Goal: Task Accomplishment & Management: Complete application form

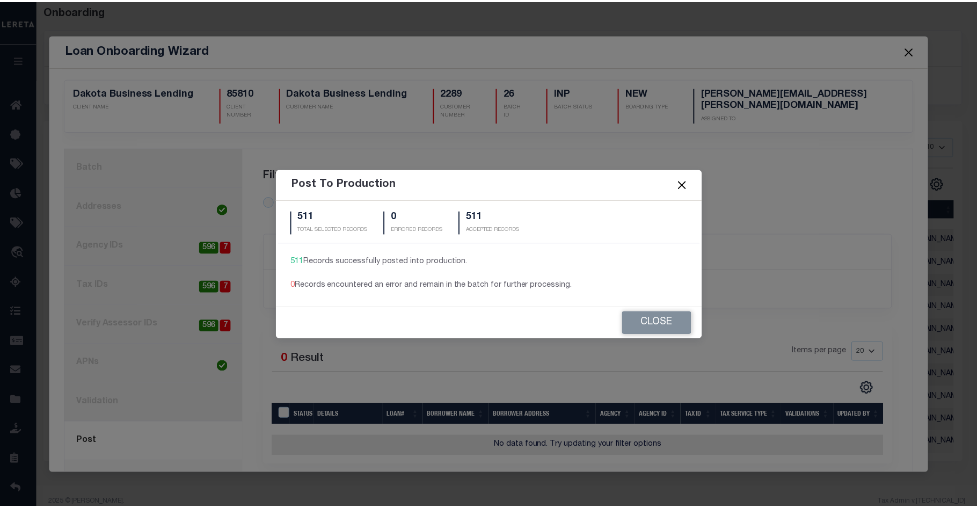
scroll to position [25, 0]
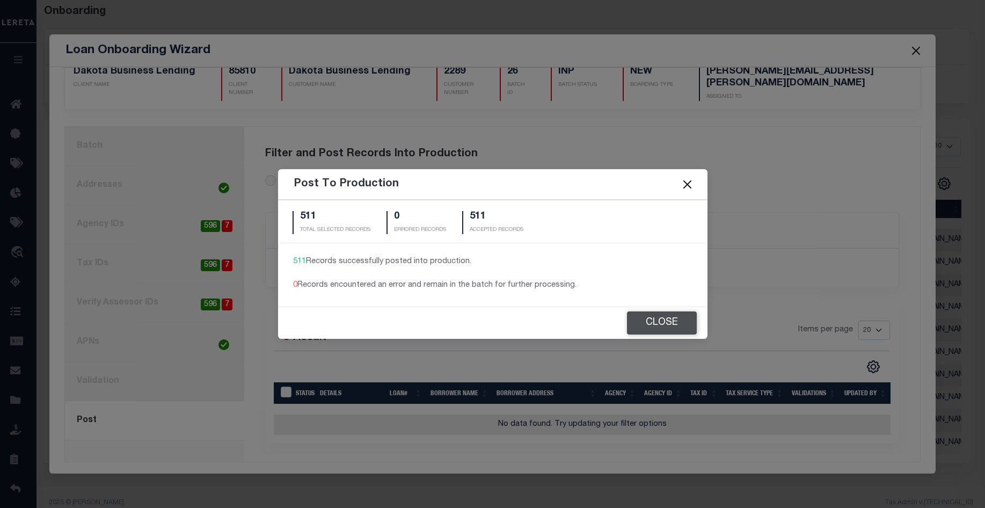
click at [659, 324] on button "Close" at bounding box center [662, 322] width 70 height 23
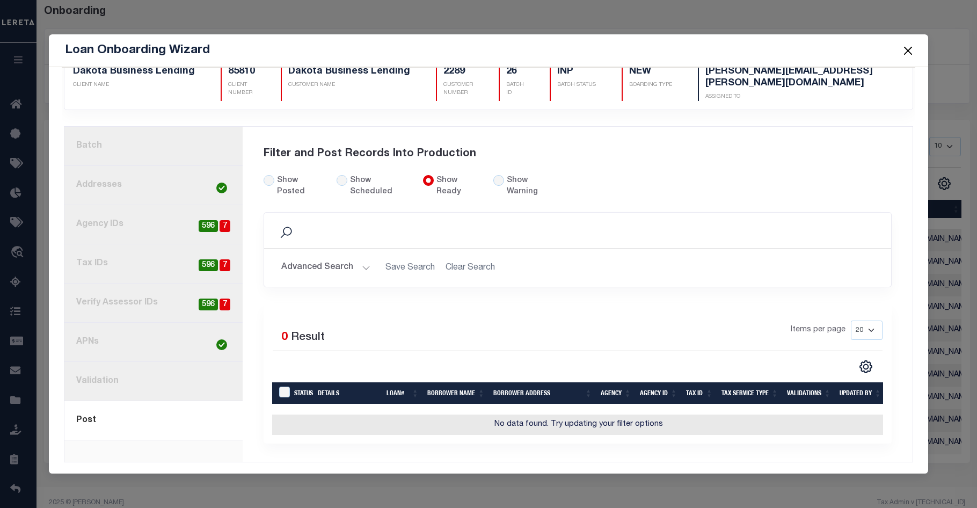
click at [910, 49] on button "Close" at bounding box center [908, 50] width 14 height 14
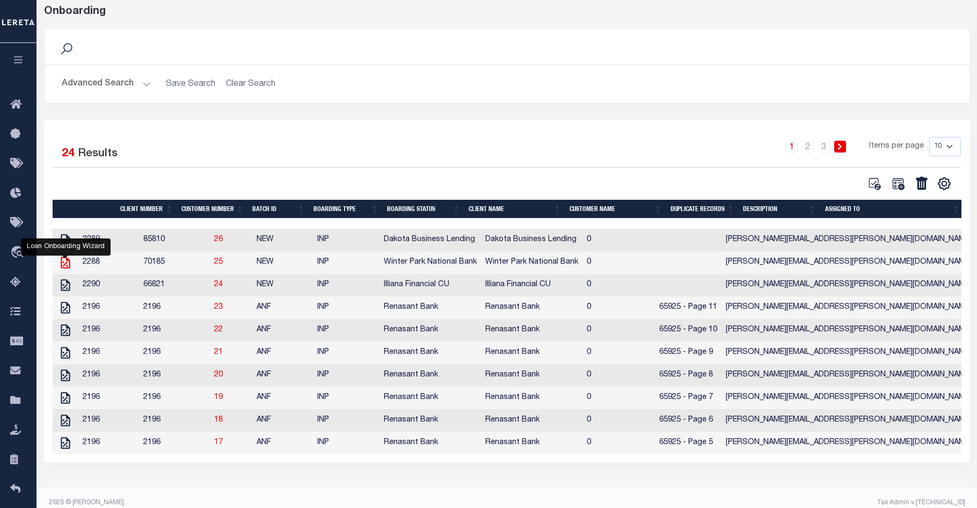
click at [60, 264] on icon "" at bounding box center [66, 262] width 14 height 14
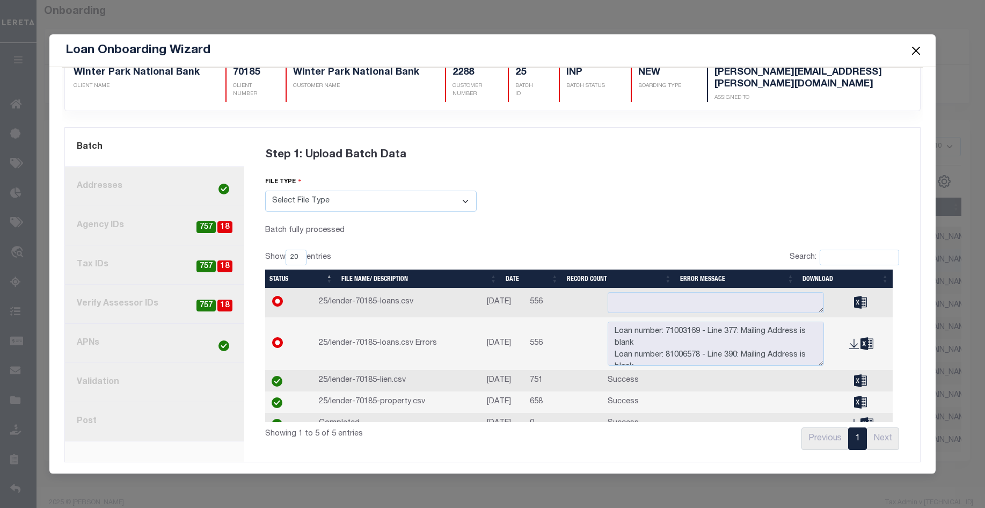
scroll to position [0, 0]
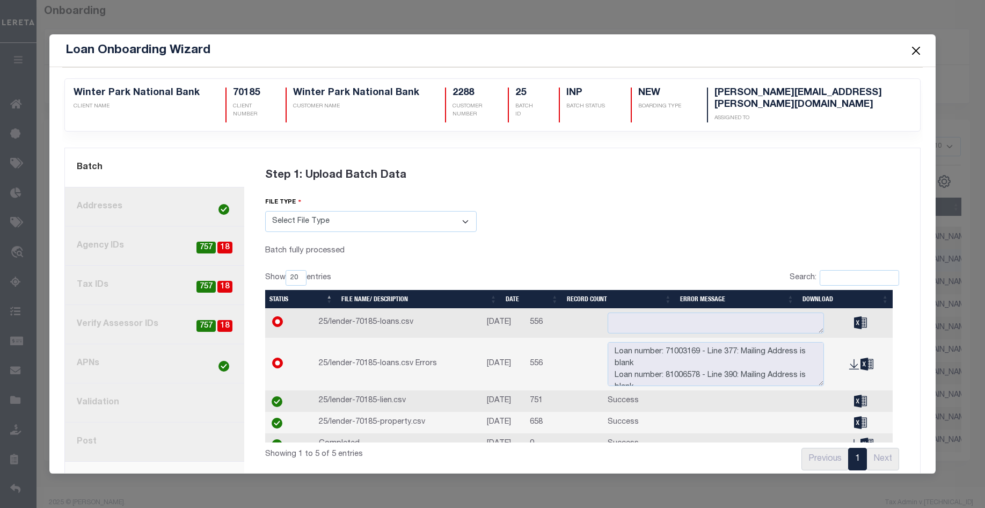
click at [164, 246] on link "3. Agency IDs 18 757" at bounding box center [155, 245] width 180 height 39
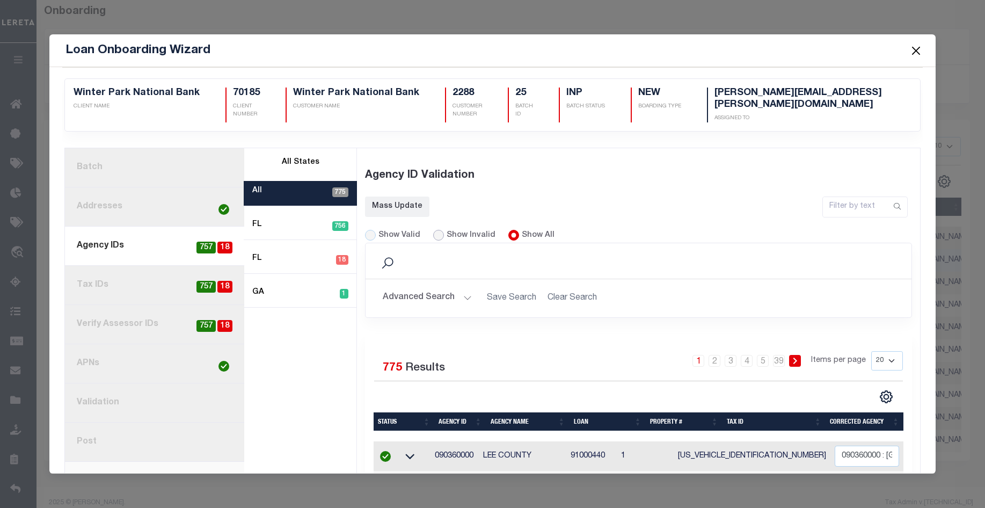
click at [433, 233] on input "Show Invalid" at bounding box center [438, 235] width 11 height 11
radio input "true"
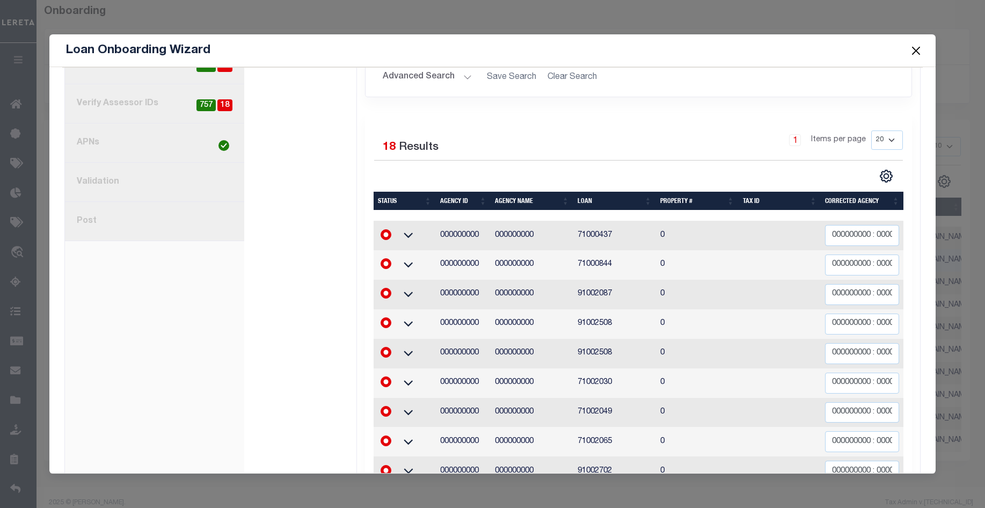
scroll to position [153, 0]
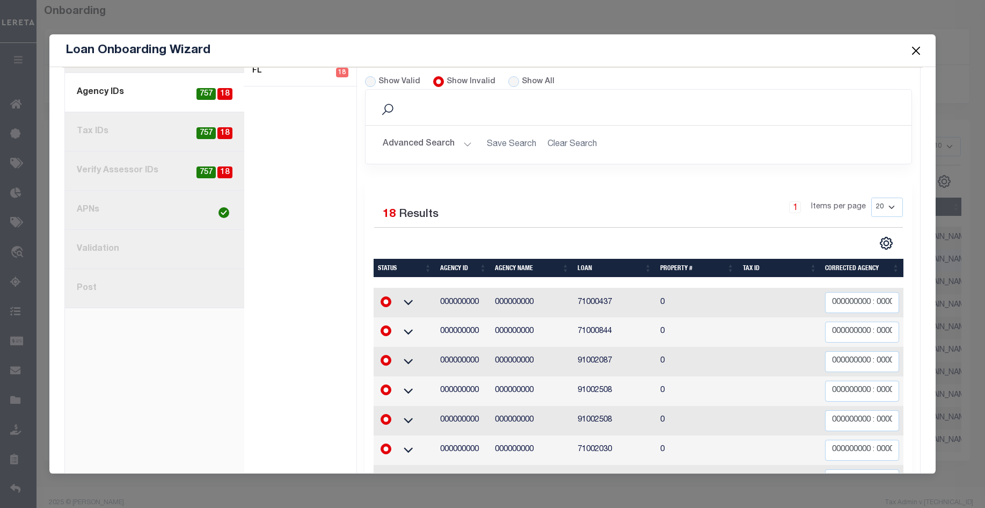
click at [878, 203] on select "20 40 60 100 200" at bounding box center [887, 207] width 32 height 19
select select "60"
click at [871, 198] on select "20 40 60 100 200" at bounding box center [887, 207] width 32 height 19
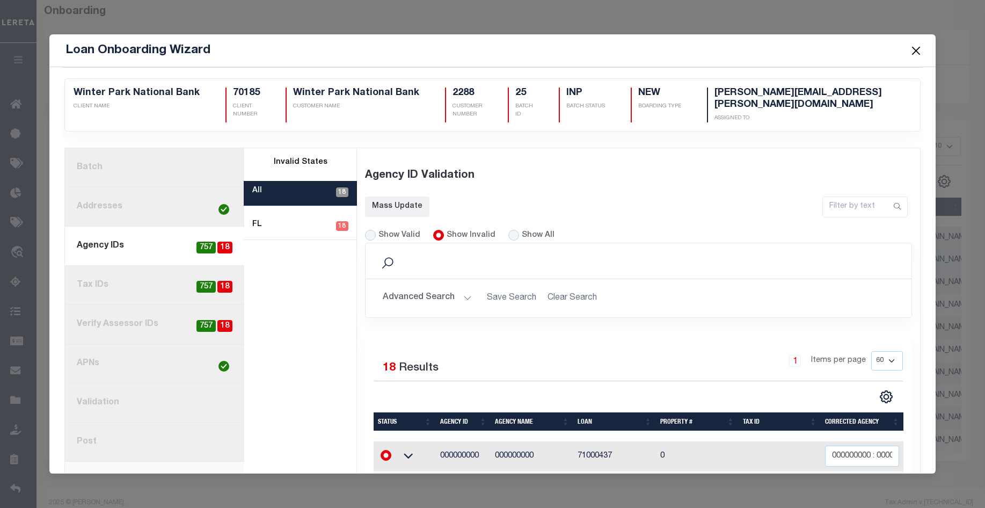
click at [166, 280] on link "4. Tax IDs 18 757" at bounding box center [155, 285] width 180 height 39
radio input "true"
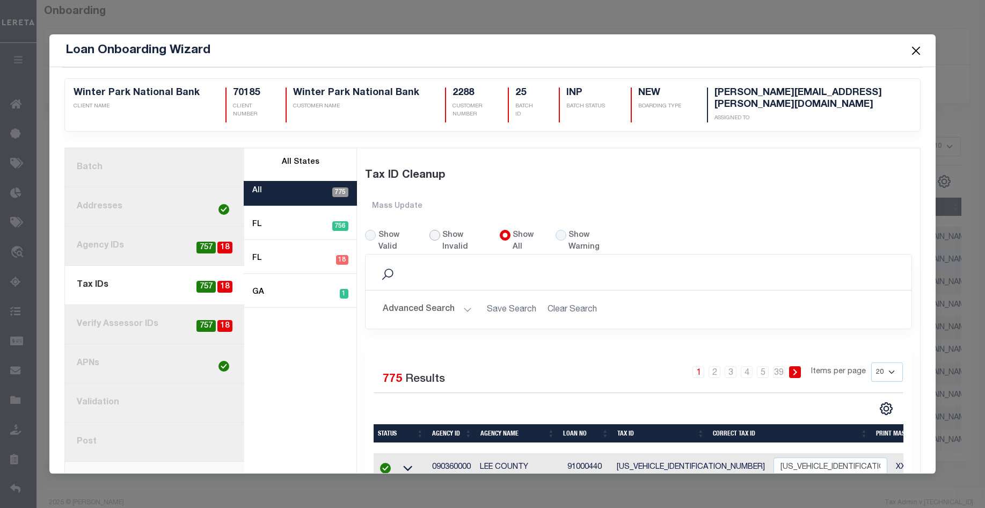
click at [435, 233] on input "Show Invalid" at bounding box center [434, 235] width 11 height 11
radio input "true"
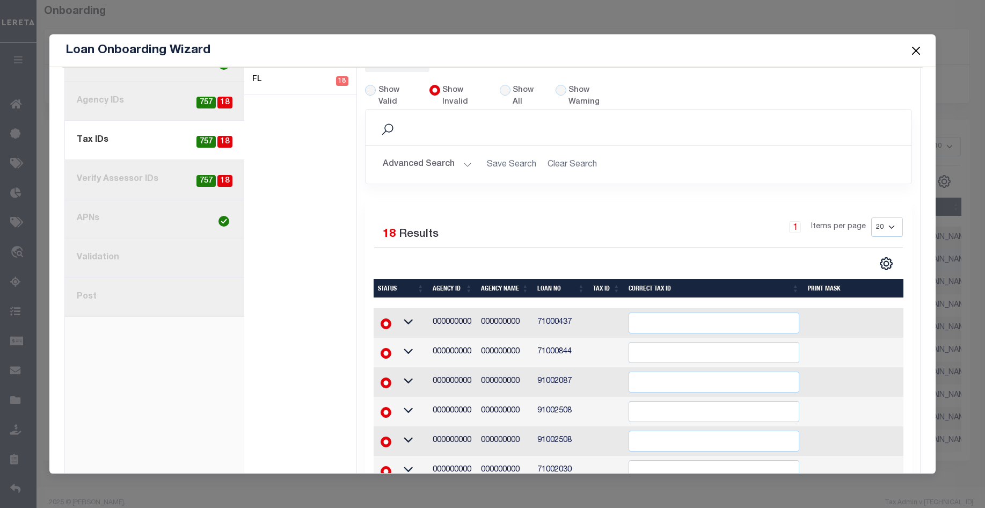
scroll to position [123, 0]
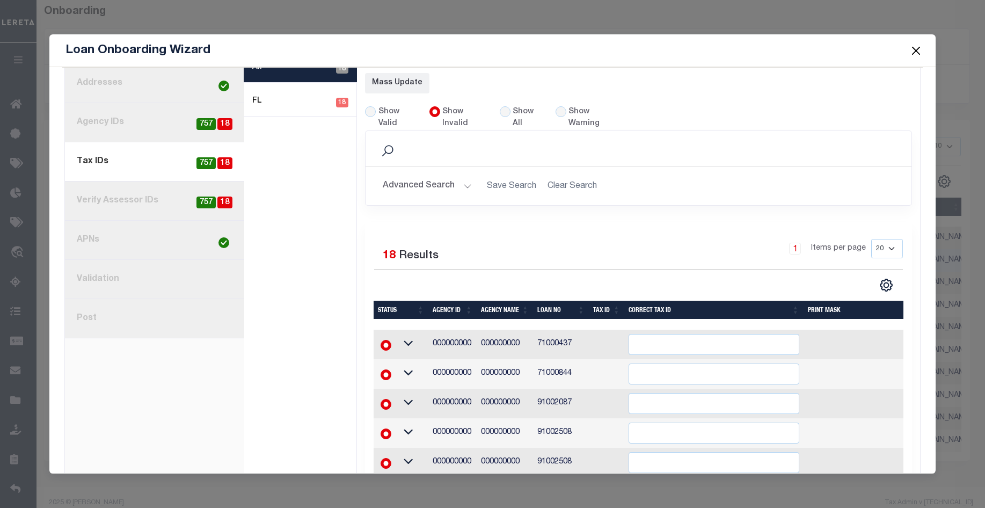
click at [134, 193] on link "5. Verify Assessor IDs 18 757" at bounding box center [155, 200] width 180 height 39
radio input "true"
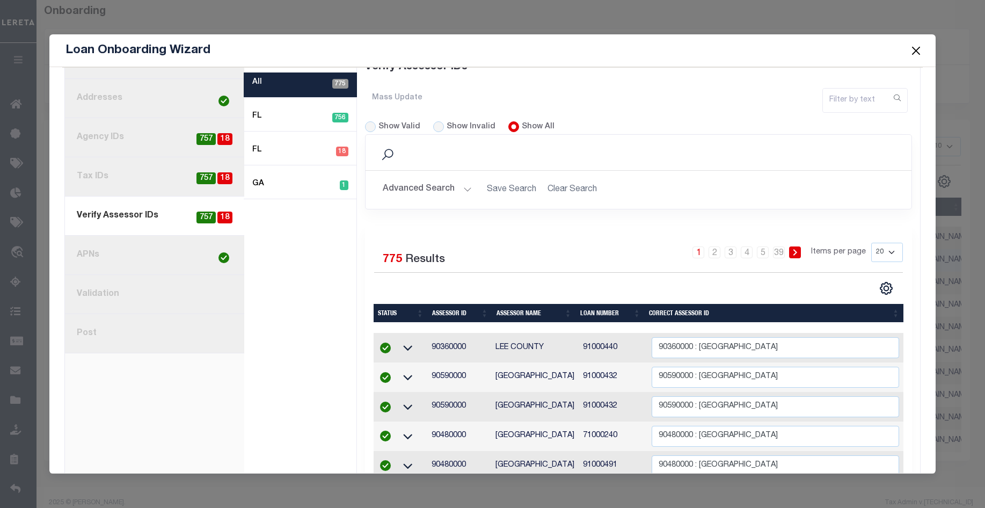
scroll to position [107, 0]
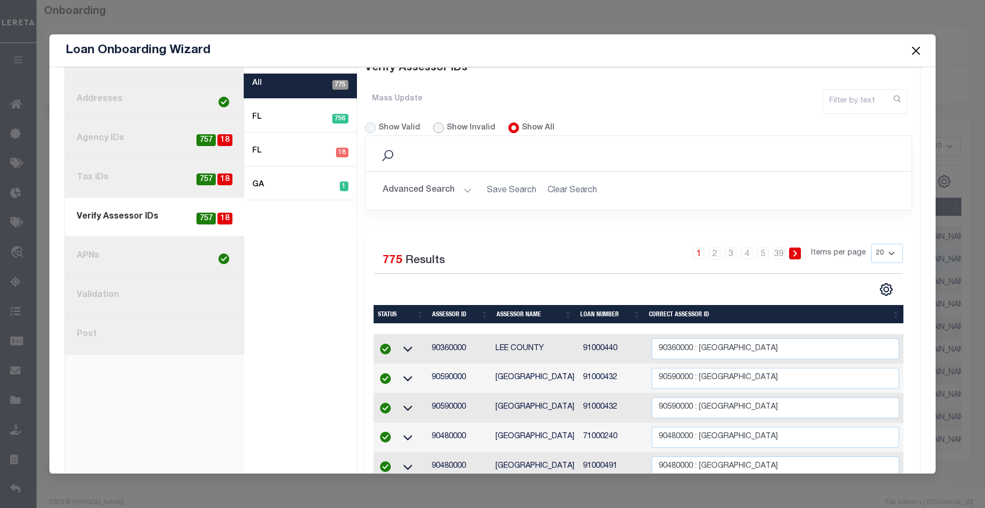
click at [434, 128] on input "Show Invalid" at bounding box center [438, 127] width 11 height 11
radio input "true"
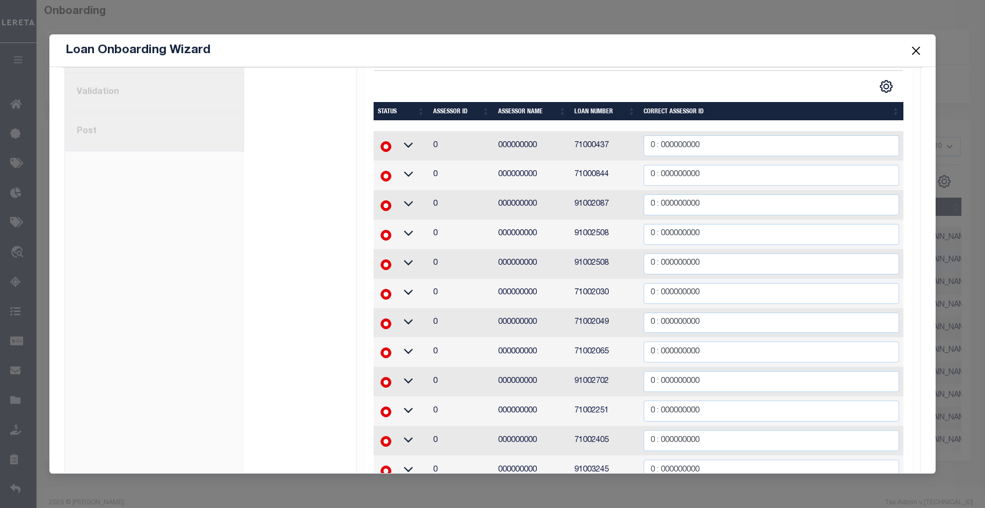
scroll to position [315, 0]
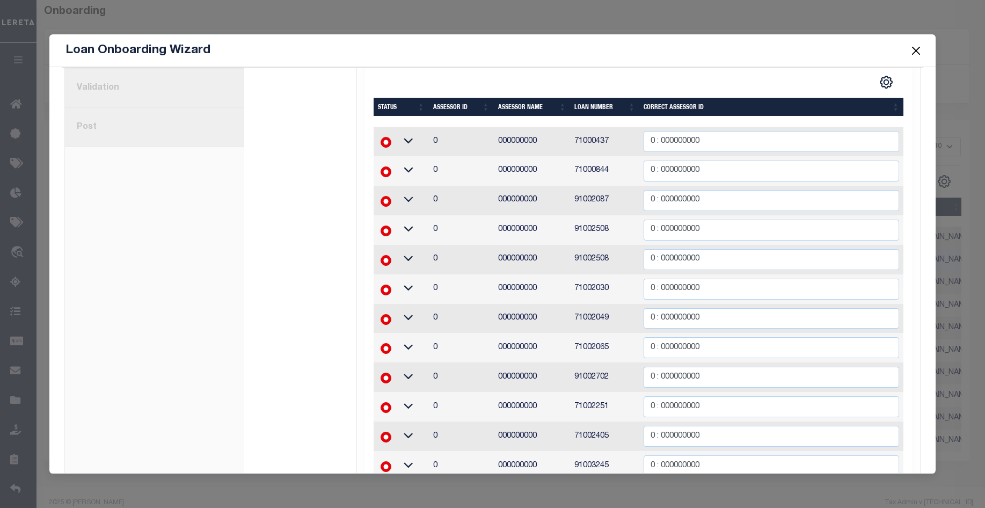
click at [113, 116] on link "8. Post" at bounding box center [155, 127] width 180 height 39
radio input "true"
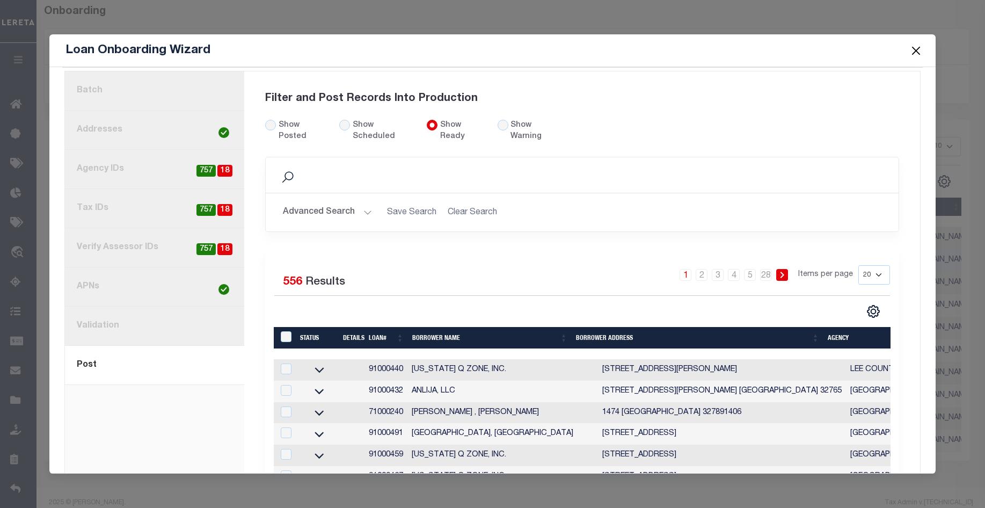
scroll to position [107, 0]
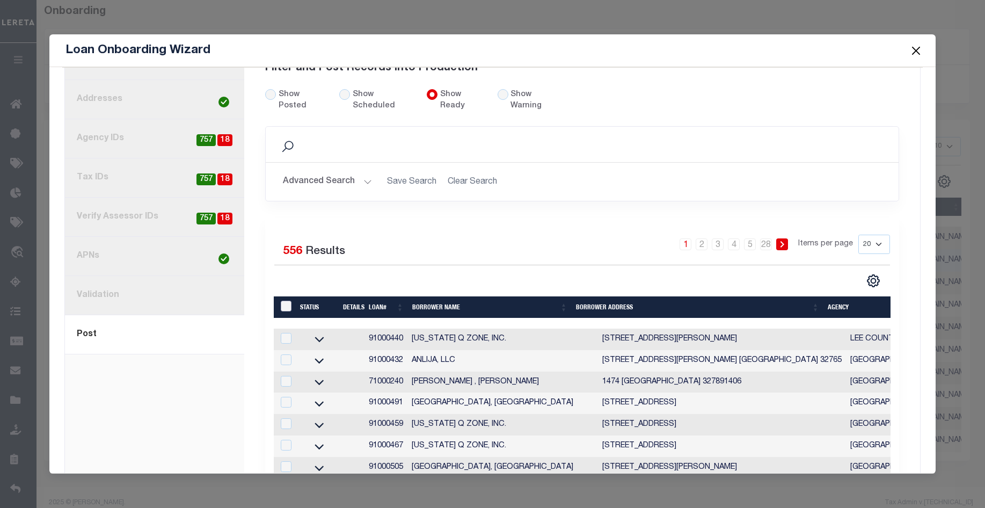
click at [281, 301] on input "LoanPrepID" at bounding box center [286, 306] width 11 height 11
checkbox input "true"
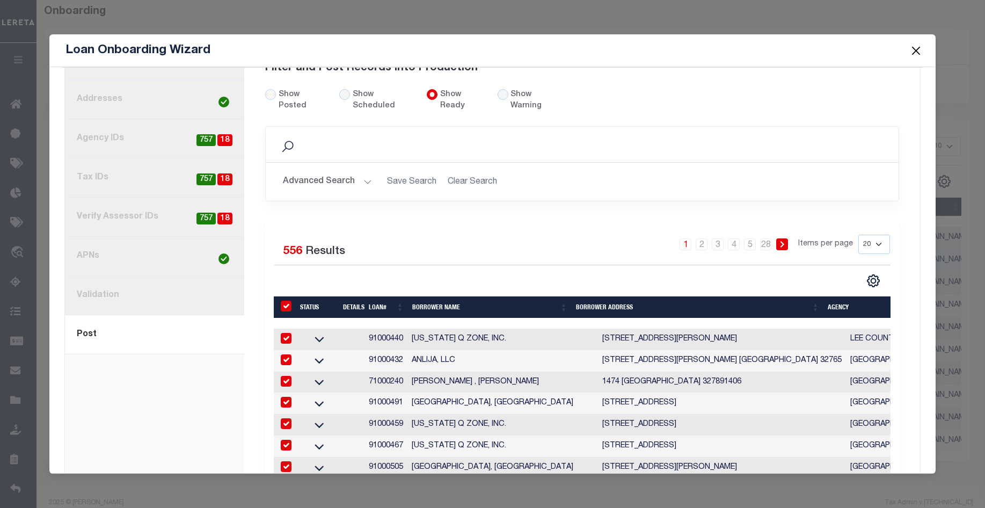
checkbox input "true"
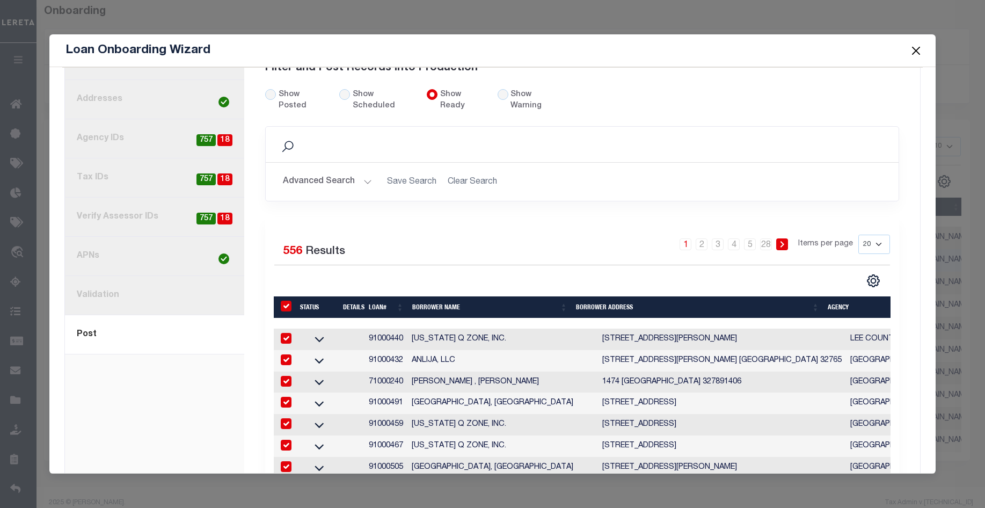
checkbox input "true"
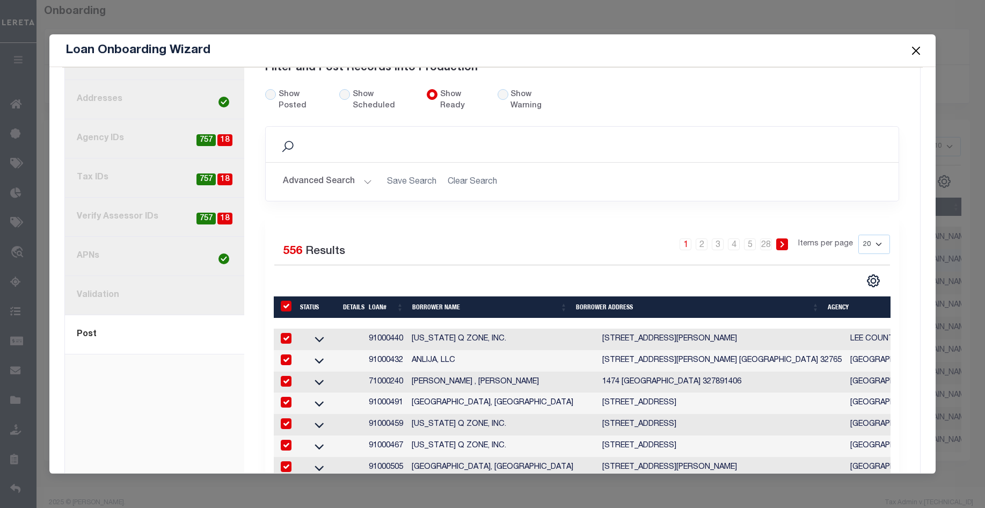
checkbox input "true"
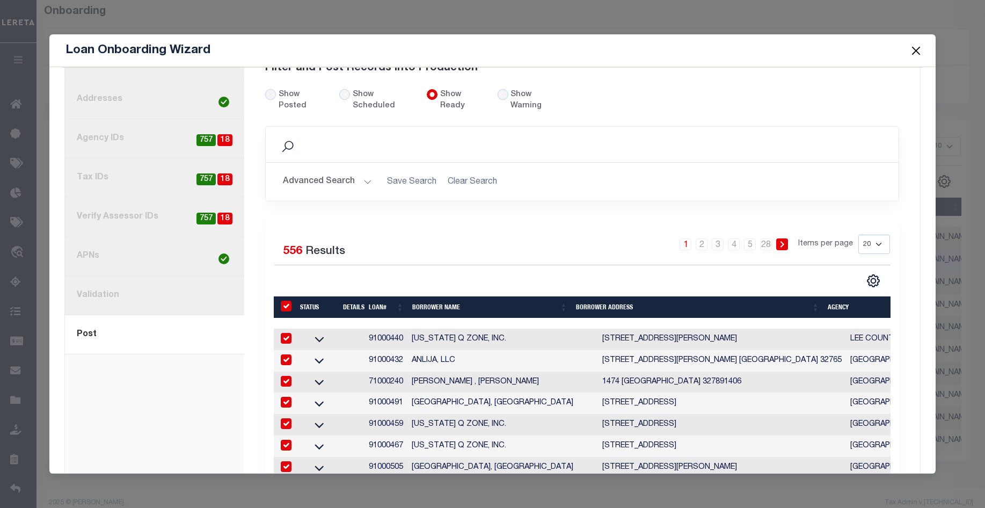
checkbox input "true"
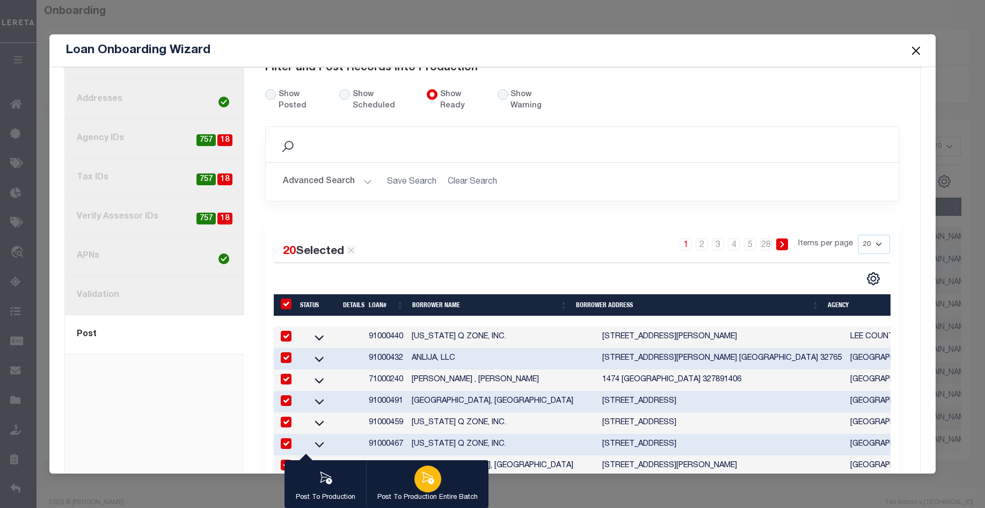
click at [430, 480] on icon "button" at bounding box center [428, 478] width 14 height 14
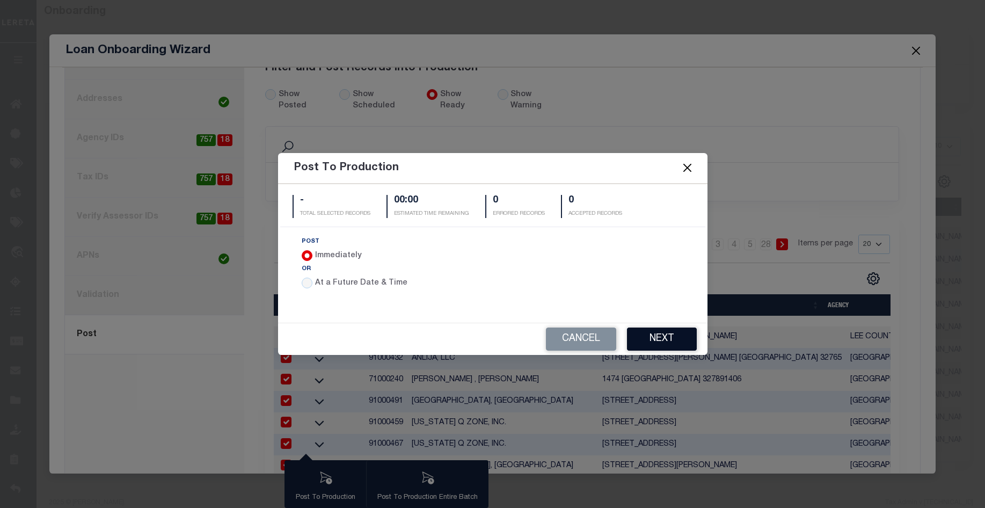
click at [661, 339] on button "Next" at bounding box center [662, 338] width 70 height 23
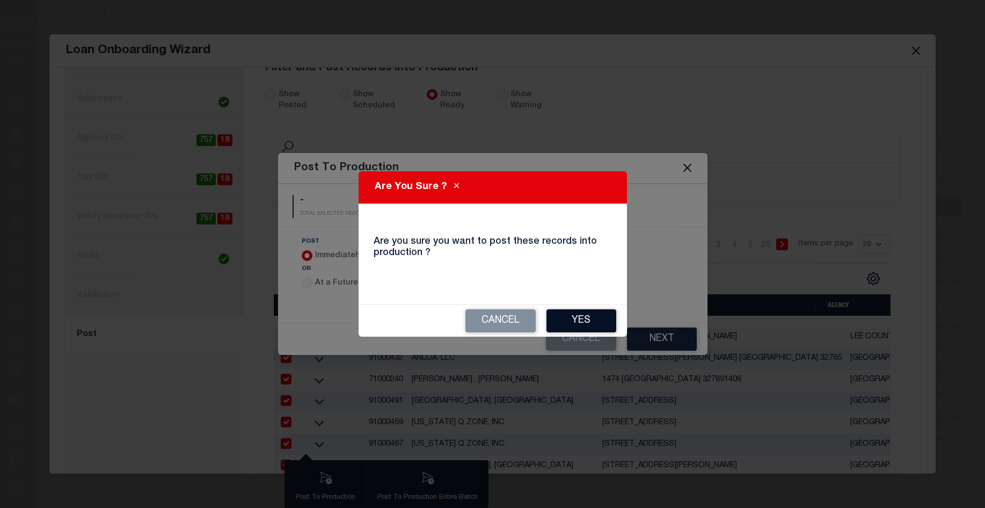
click at [579, 313] on button "Yes" at bounding box center [581, 320] width 70 height 23
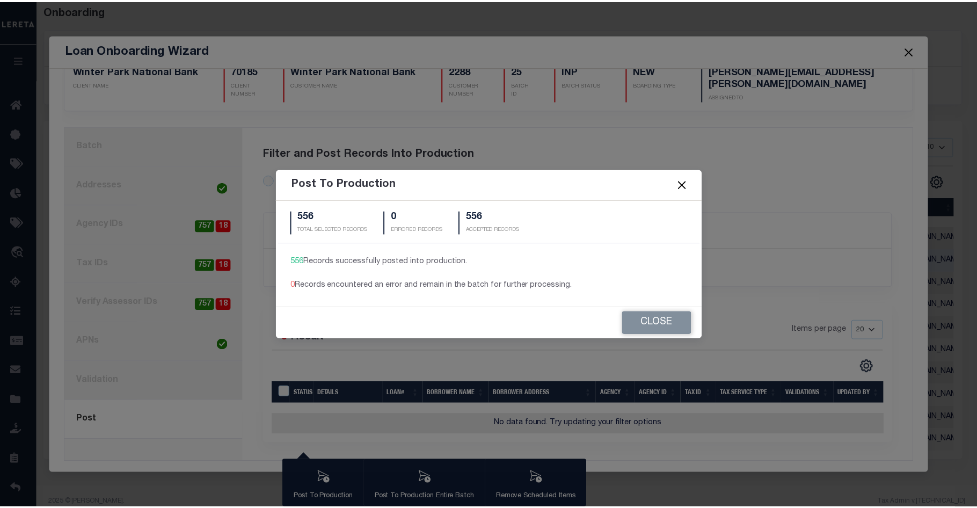
scroll to position [25, 0]
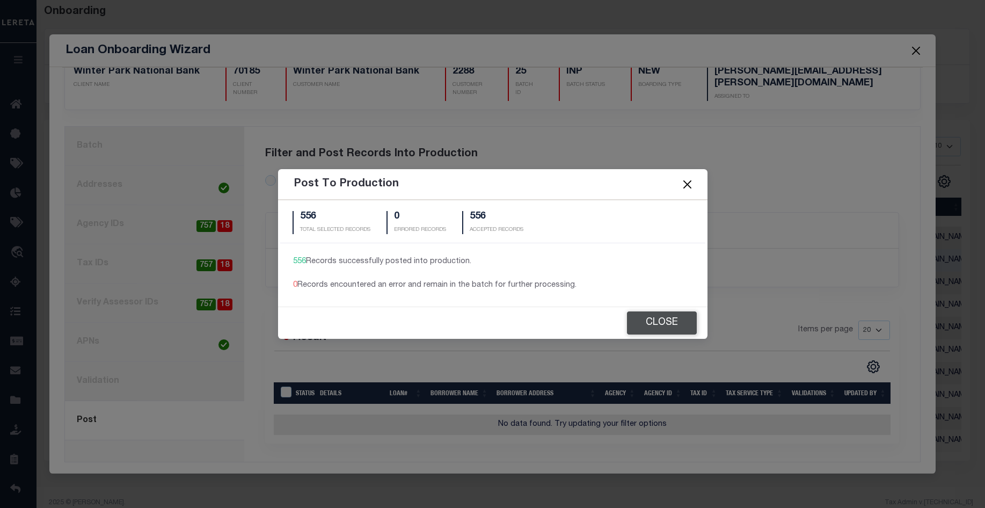
click at [664, 320] on button "Close" at bounding box center [662, 322] width 70 height 23
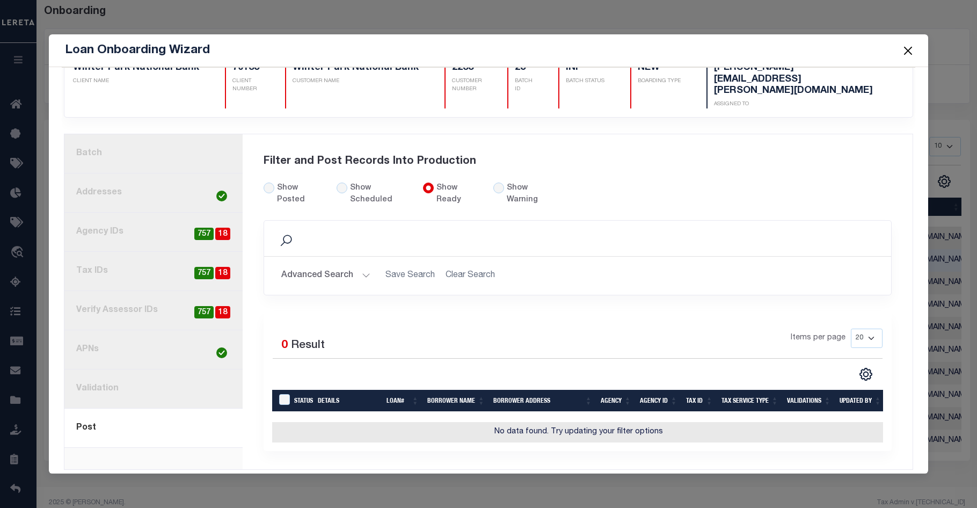
scroll to position [0, 0]
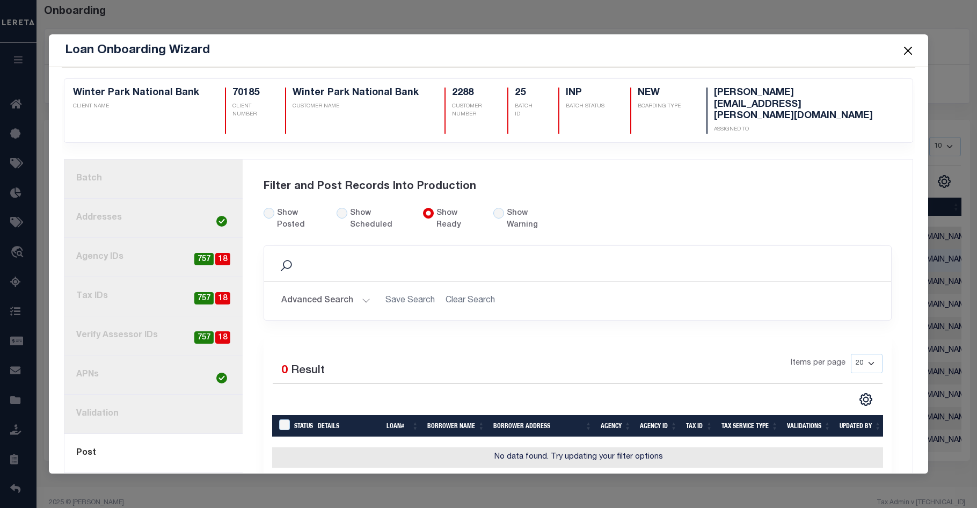
click at [153, 199] on link "2. Addresses" at bounding box center [153, 218] width 178 height 39
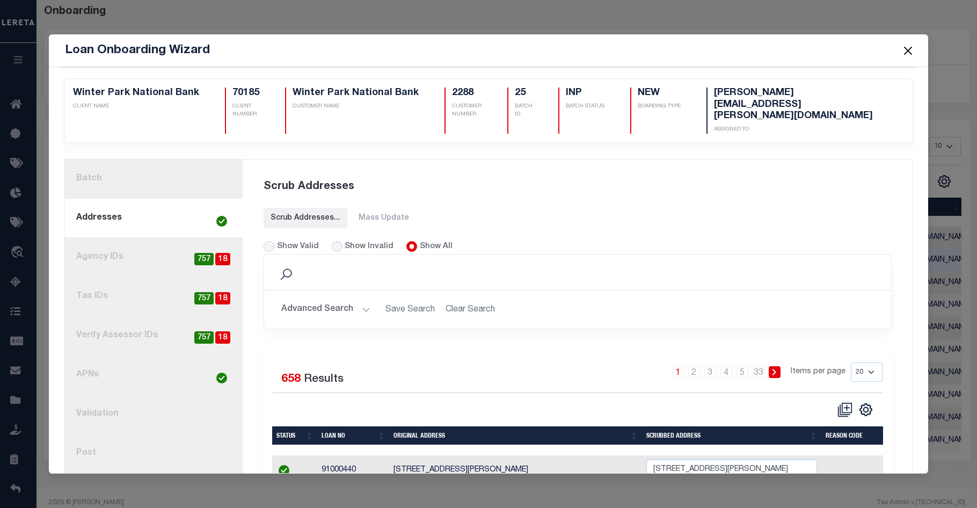
click at [166, 199] on link "current step: 2. Addresses" at bounding box center [153, 218] width 178 height 39
click at [167, 163] on link "1. Batch" at bounding box center [153, 178] width 178 height 39
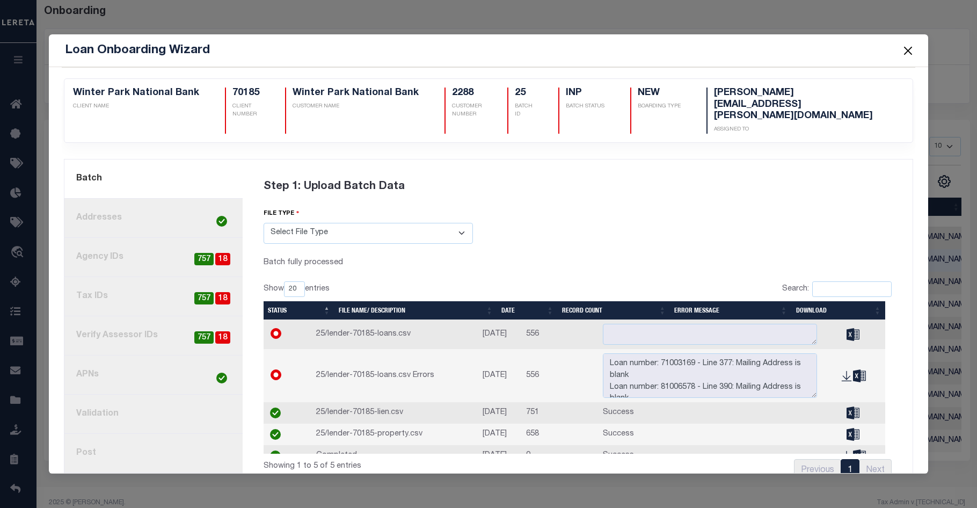
click at [158, 199] on link "2. Addresses" at bounding box center [153, 218] width 178 height 39
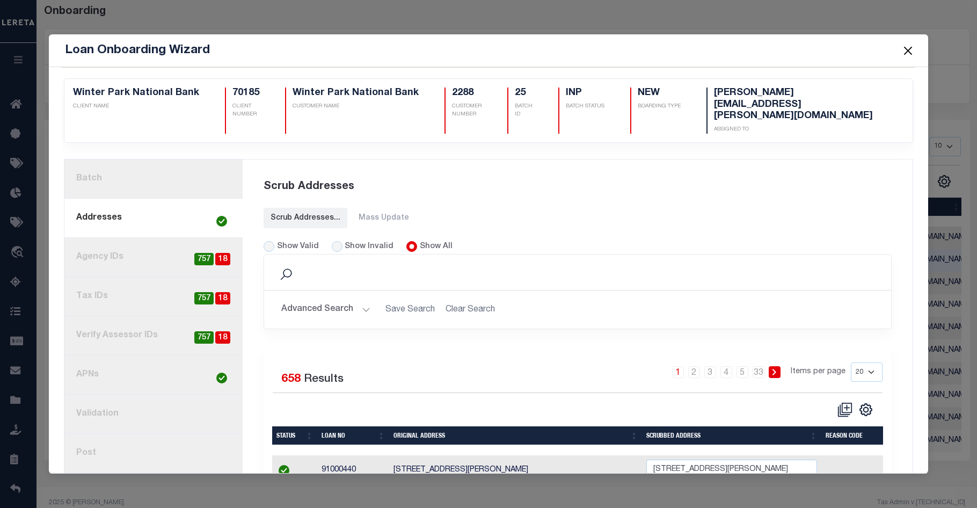
click at [907, 50] on button "Close" at bounding box center [908, 50] width 14 height 14
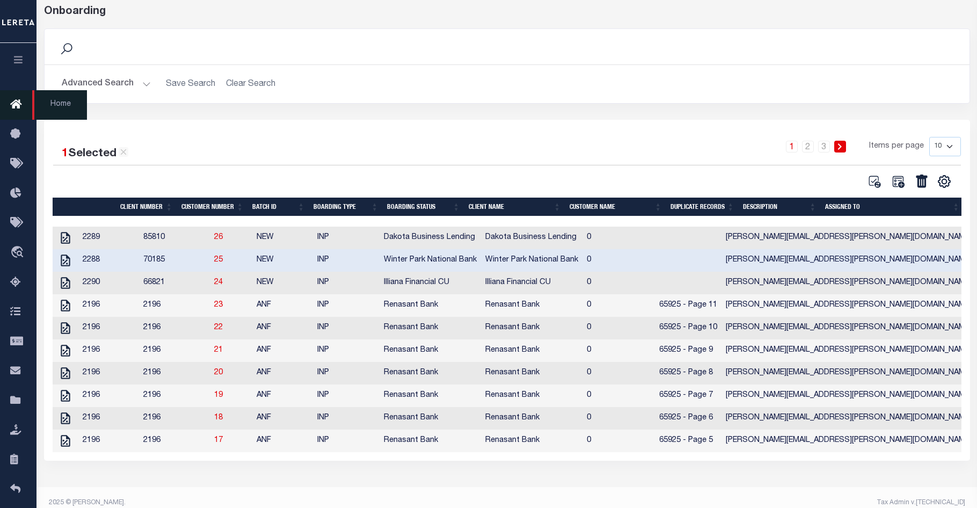
click at [14, 106] on icon at bounding box center [18, 104] width 17 height 13
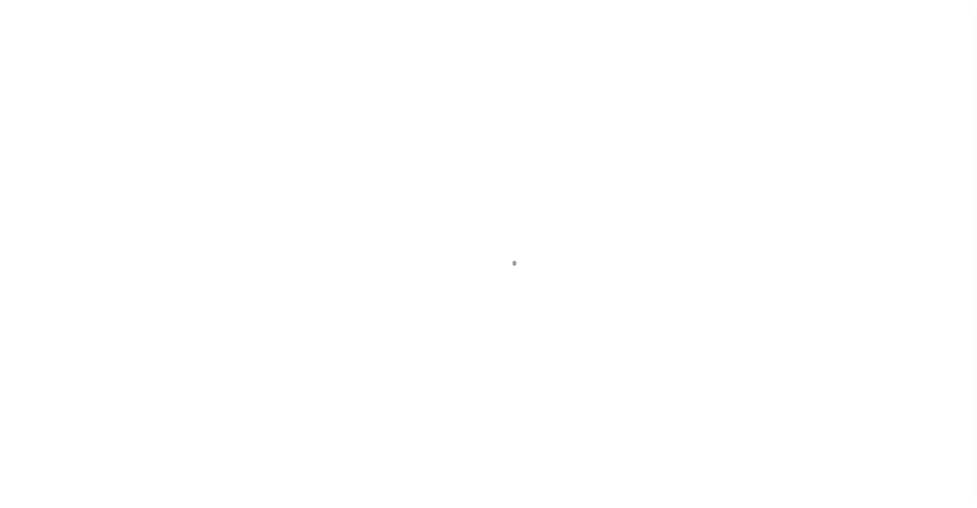
scroll to position [15, 0]
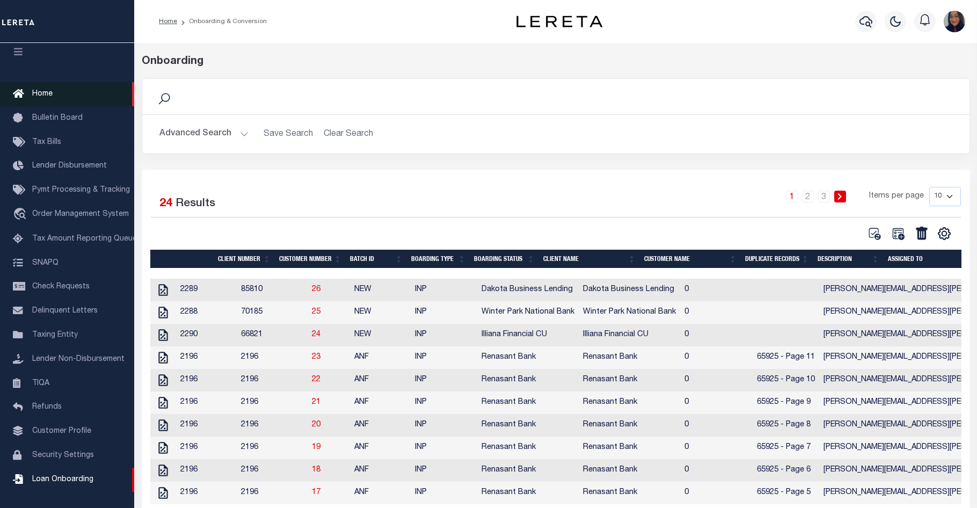
click at [57, 84] on link "Home" at bounding box center [67, 94] width 134 height 24
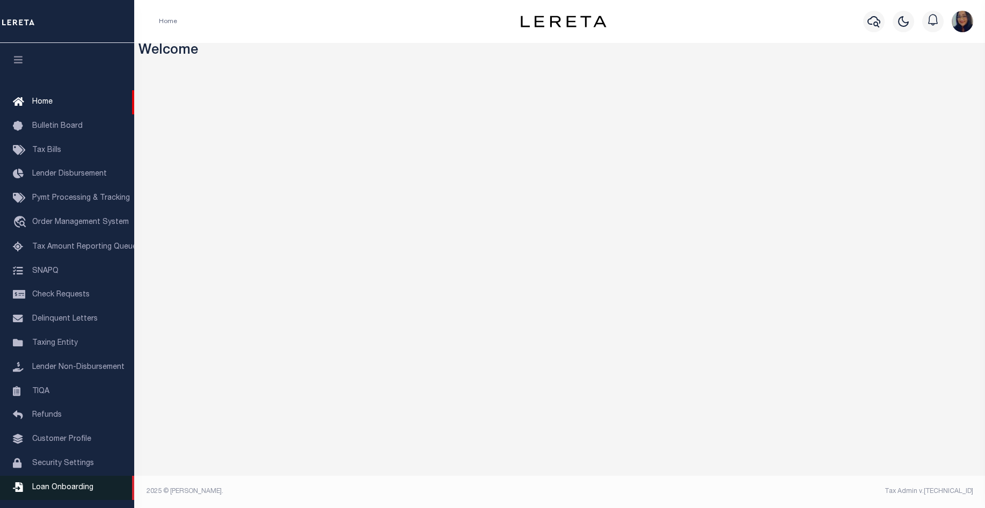
click at [77, 491] on span "Loan Onboarding" at bounding box center [62, 488] width 61 height 8
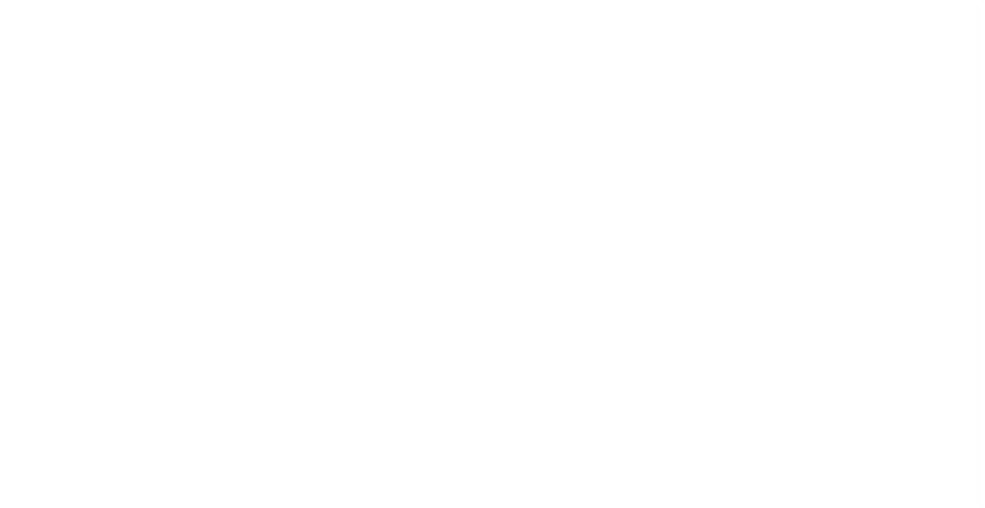
scroll to position [15, 0]
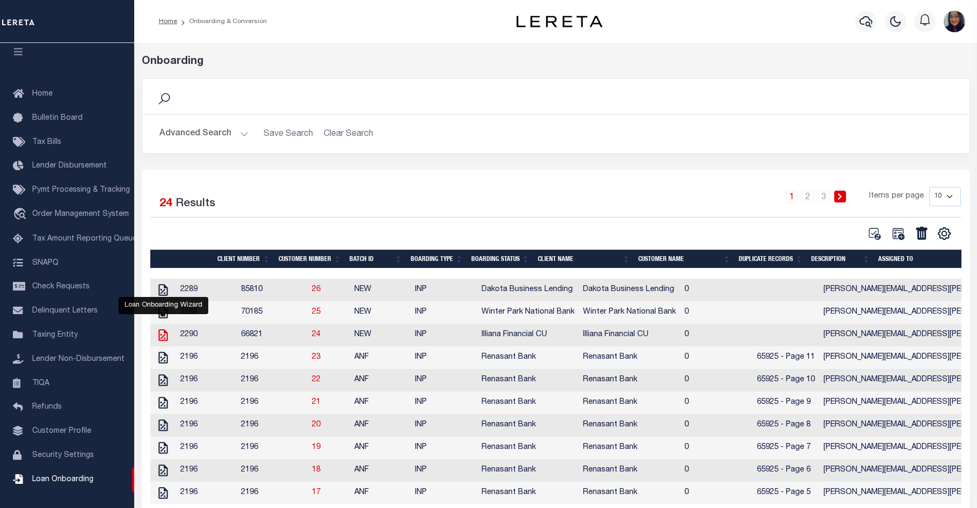
click at [165, 339] on icon "" at bounding box center [163, 335] width 14 height 14
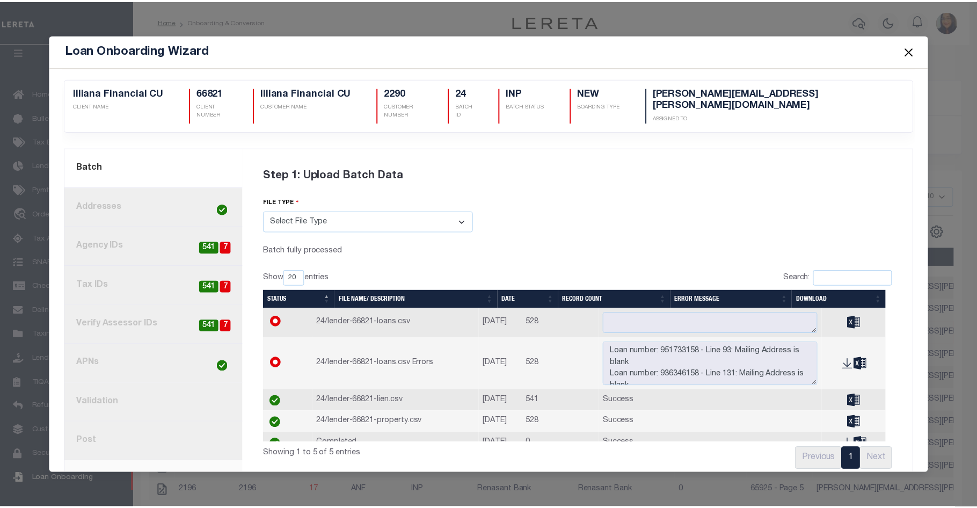
scroll to position [9, 0]
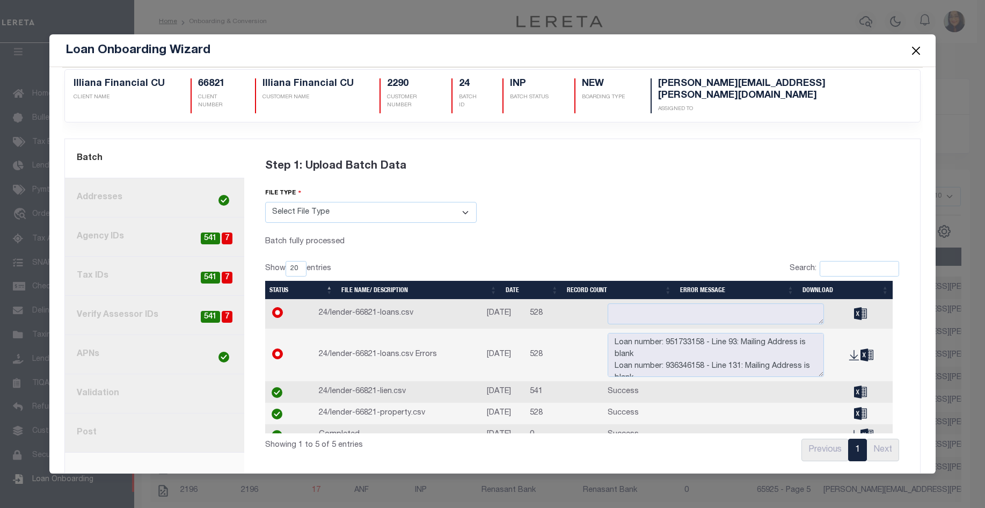
click at [916, 46] on button "Close" at bounding box center [916, 50] width 14 height 14
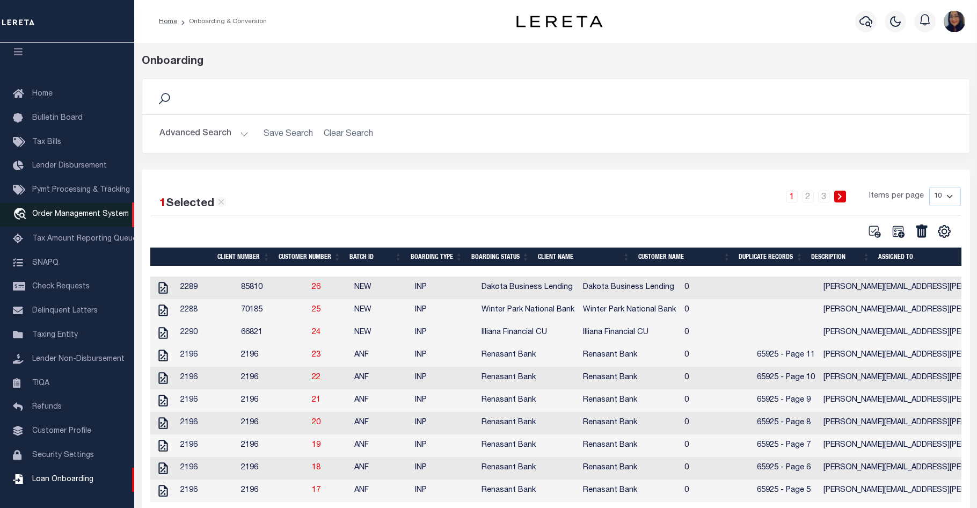
click at [60, 210] on span "Order Management System" at bounding box center [80, 214] width 97 height 8
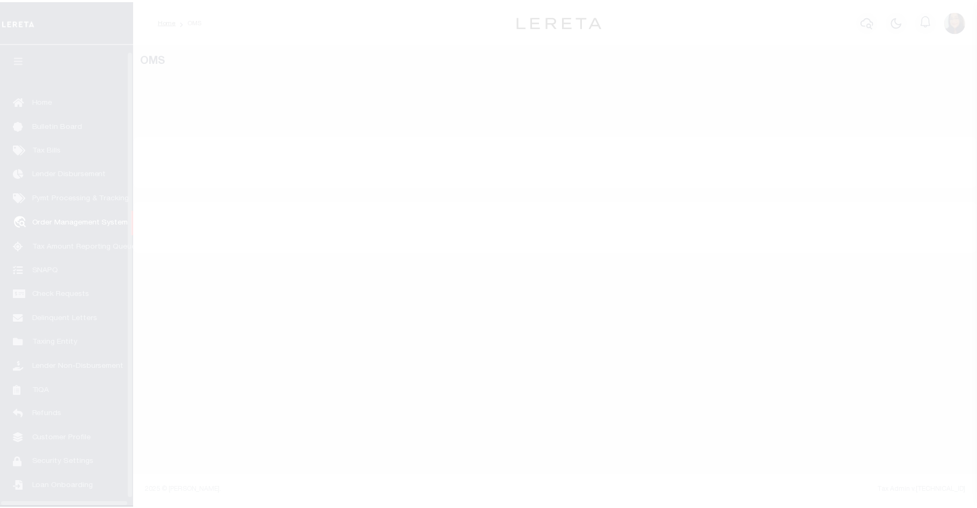
scroll to position [15, 0]
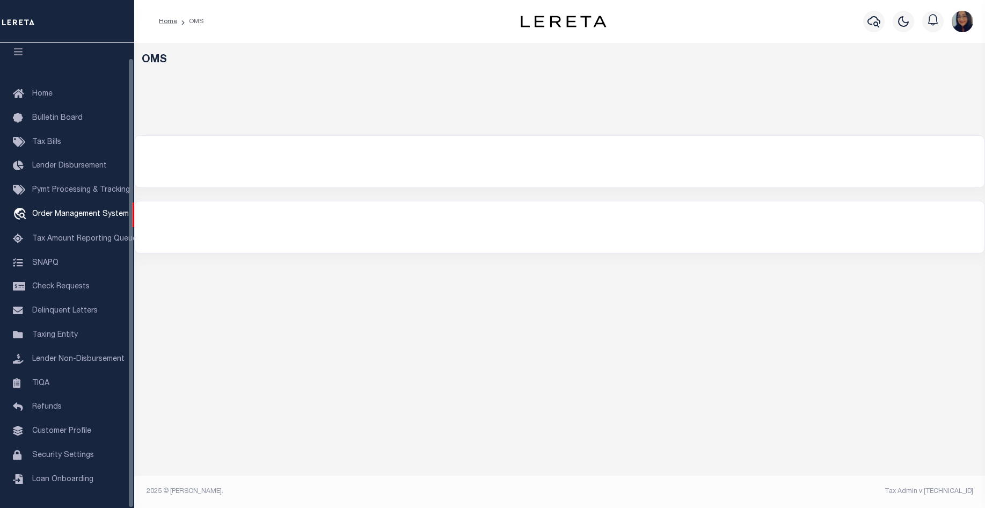
select select "200"
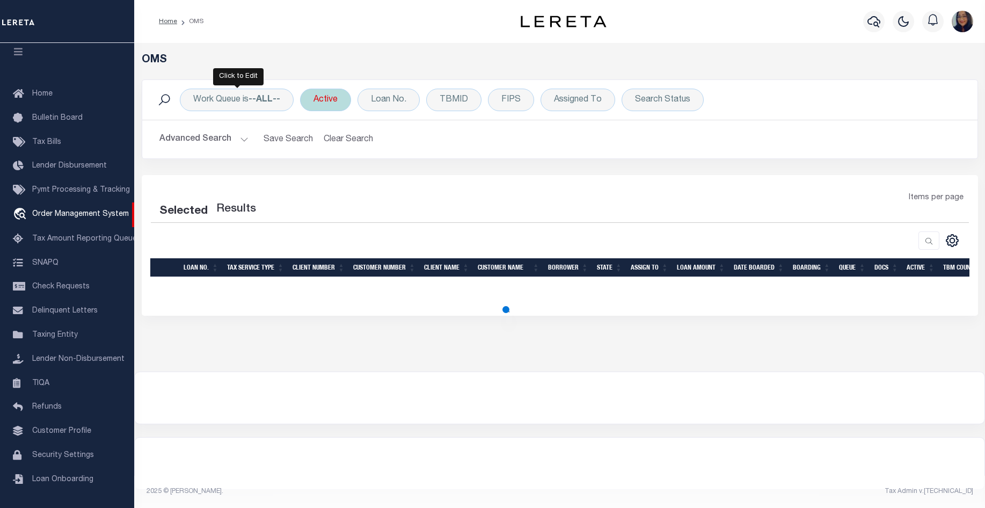
select select "200"
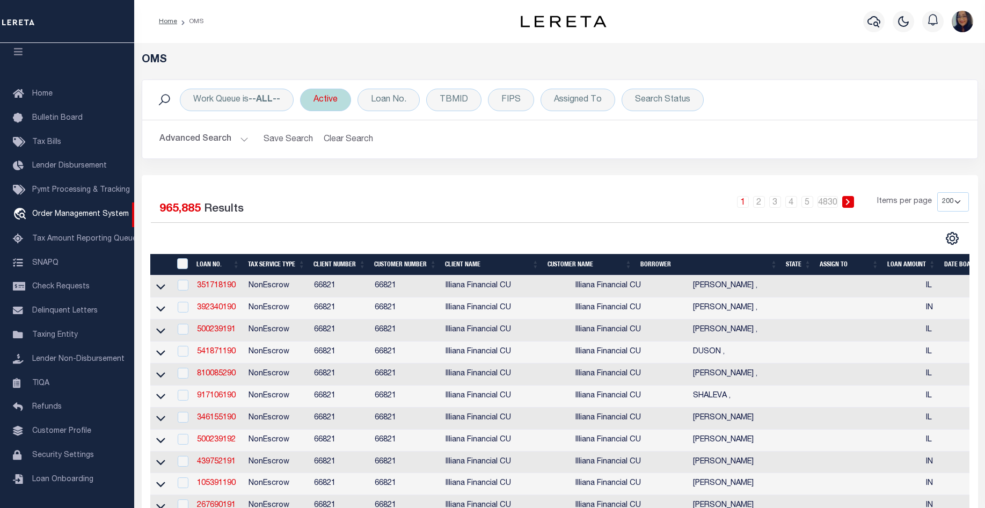
click at [316, 99] on div "Active" at bounding box center [325, 100] width 51 height 23
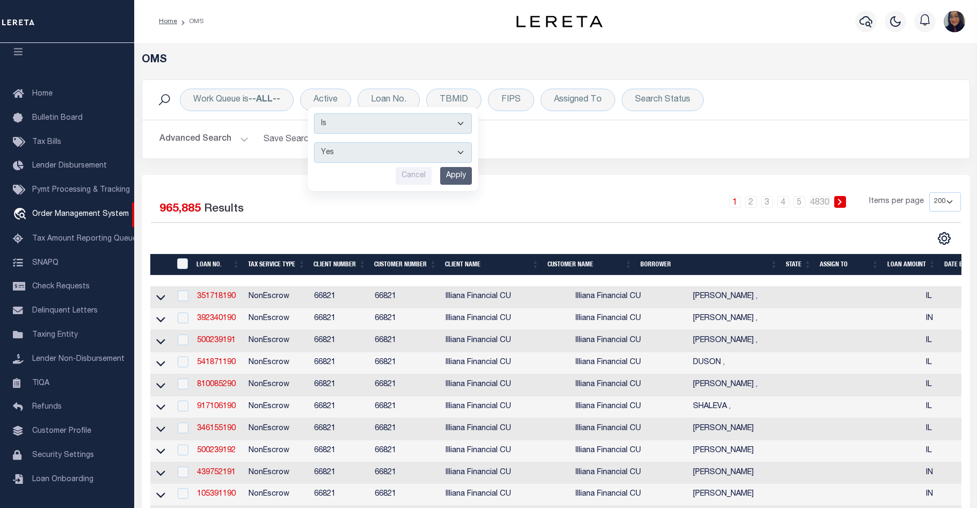
click at [654, 147] on h2 "Advanced Search Save Search Clear Search tblSearchTopScreen_dynamictable_____De…" at bounding box center [556, 139] width 810 height 21
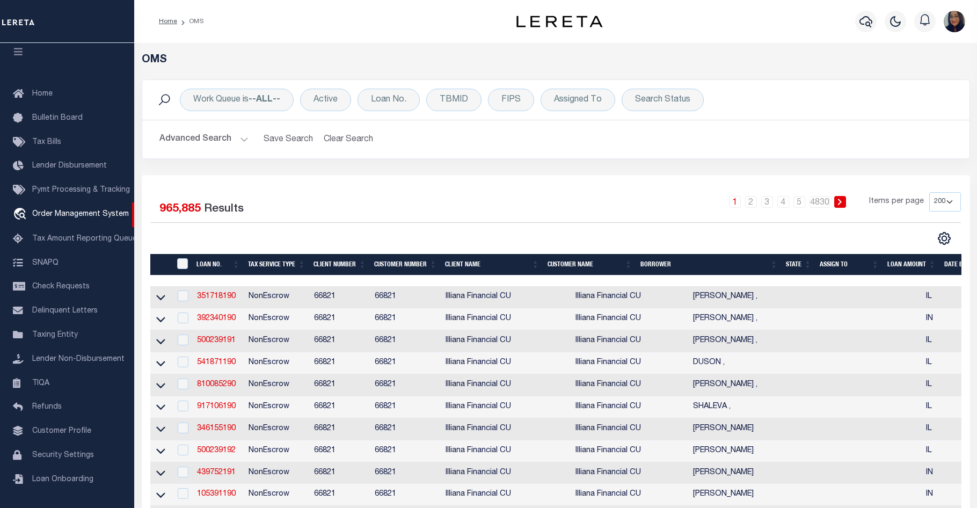
click at [230, 143] on button "Advanced Search" at bounding box center [203, 139] width 89 height 21
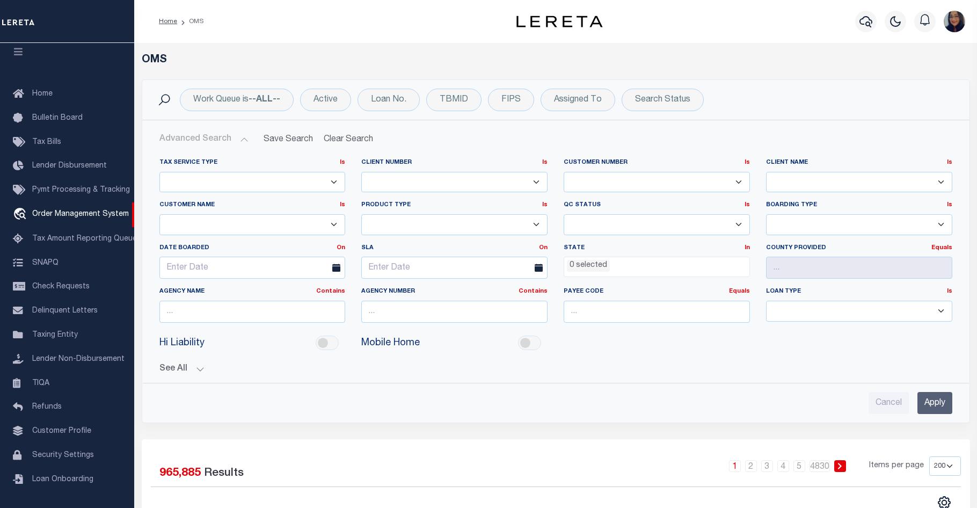
click at [612, 176] on select "1011 1012 1013 1014 1019 1042 1049 1052 1053 1055 1058 1061 1063 1064 1065 1069…" at bounding box center [657, 182] width 186 height 21
click at [586, 175] on select "1011 1012 1013 1014 1019 1042 1049 1052 1053 1055 1058 1061 1063 1064 1065 1069…" at bounding box center [657, 182] width 186 height 21
select select "66821"
click at [488, 179] on select "1011 1012 1013 1014 1019 1042 1049 1052 1053 1055 1058 1061 1063 1064 1065 1069…" at bounding box center [454, 182] width 186 height 21
select select "66821"
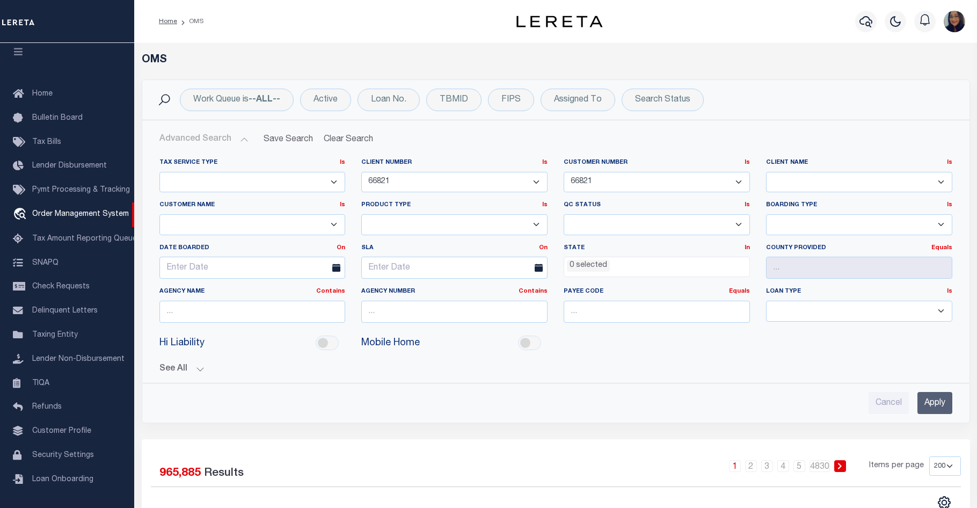
click at [361, 172] on select "1011 1012 1013 1014 1019 1042 1049 1052 1053 1055 1058 1061 1063 1064 1065 1069…" at bounding box center [454, 182] width 186 height 21
click at [931, 401] on input "Apply" at bounding box center [934, 403] width 35 height 22
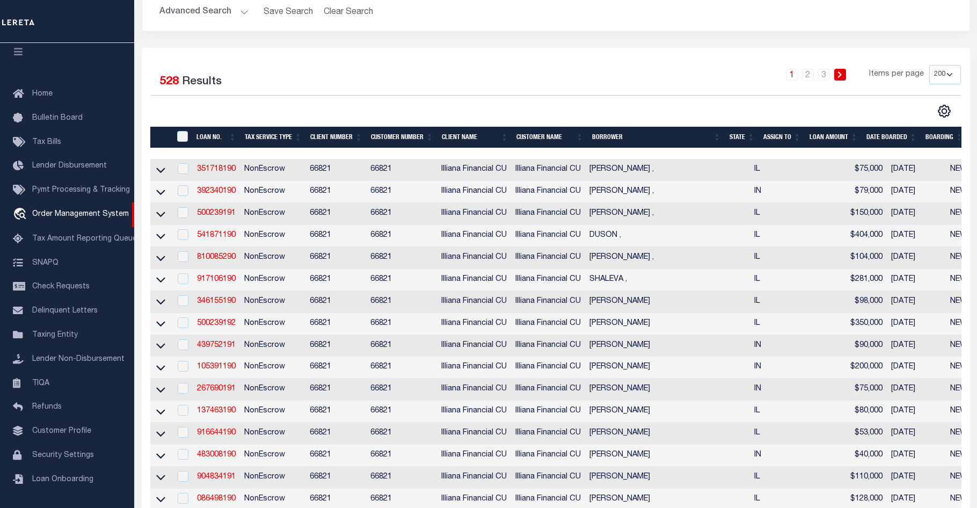
scroll to position [0, 0]
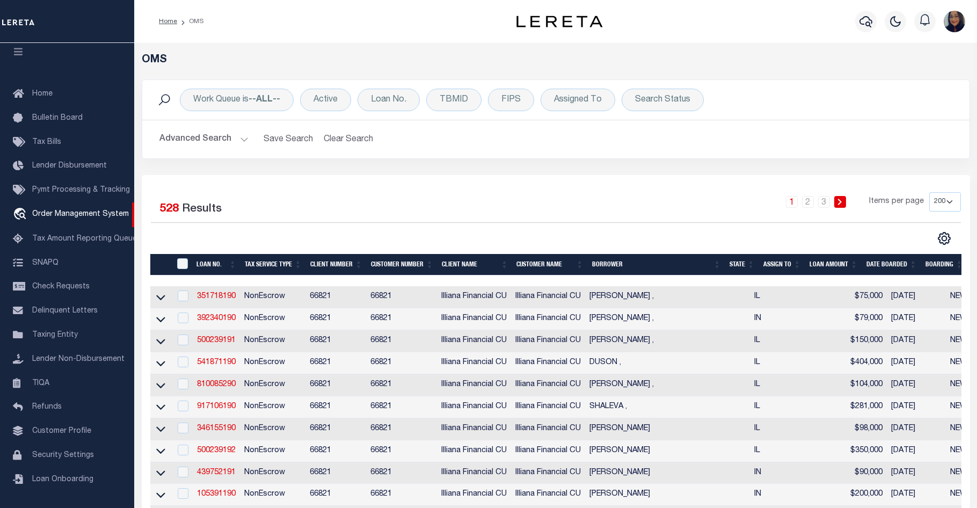
click at [618, 194] on div "1 2 3 Items per page 10 25 50 100 200" at bounding box center [658, 206] width 603 height 28
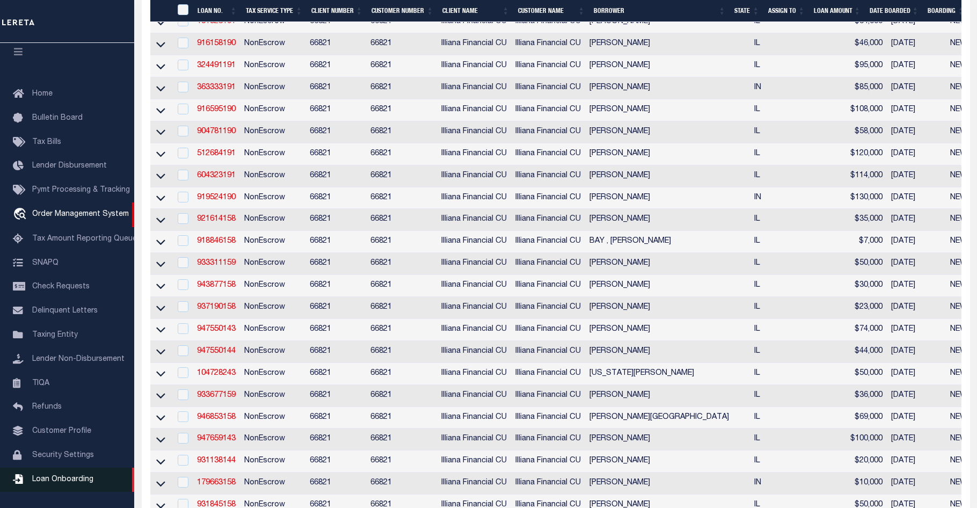
scroll to position [859, 0]
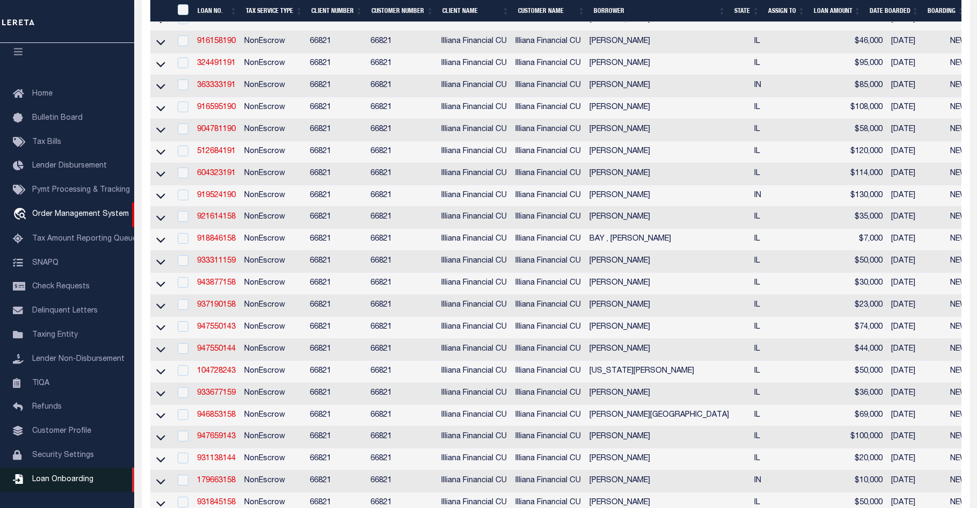
click at [93, 477] on link "Loan Onboarding" at bounding box center [67, 479] width 134 height 24
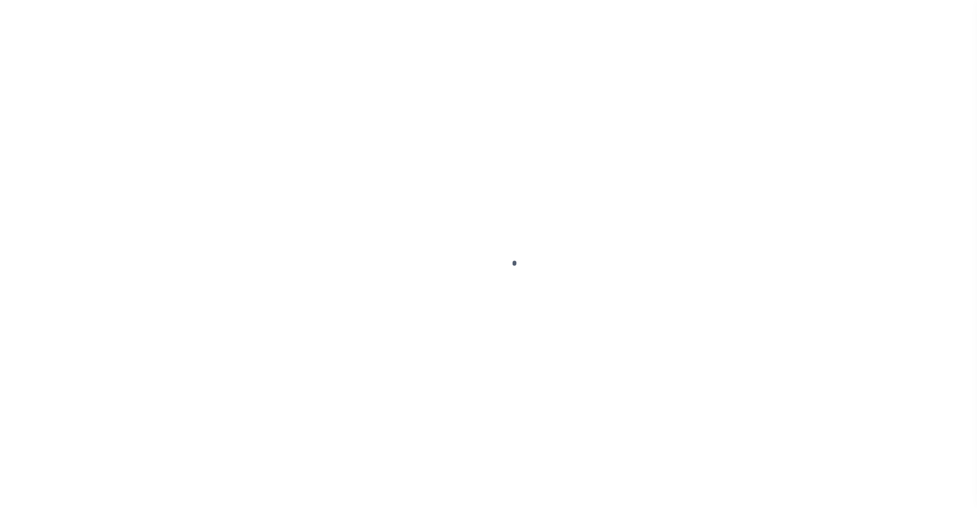
scroll to position [15, 0]
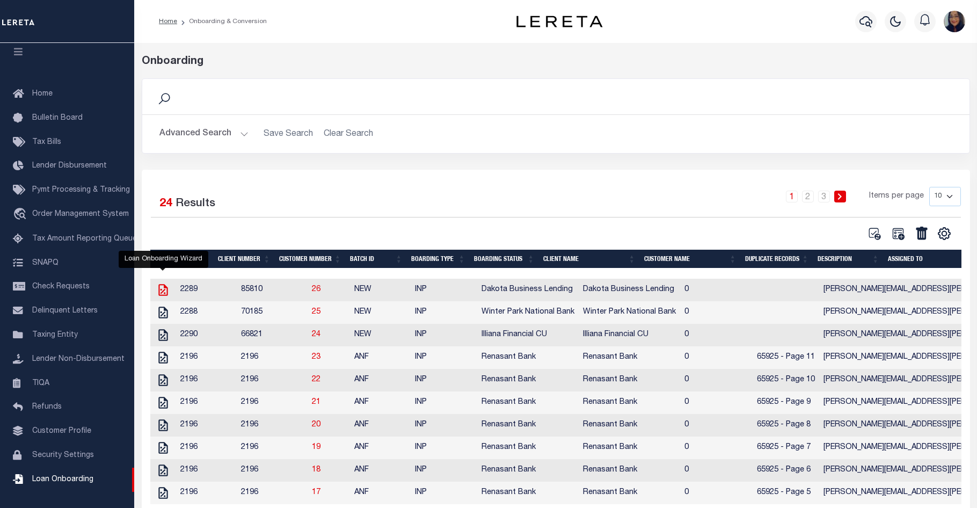
click at [160, 290] on icon "" at bounding box center [163, 290] width 14 height 14
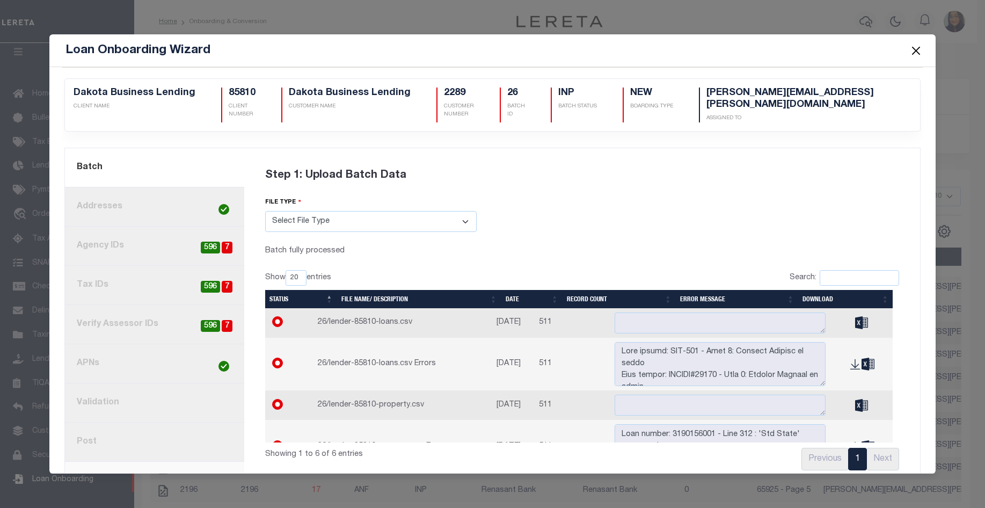
click at [923, 49] on span at bounding box center [915, 50] width 41 height 30
click at [909, 49] on button "Close" at bounding box center [916, 50] width 14 height 14
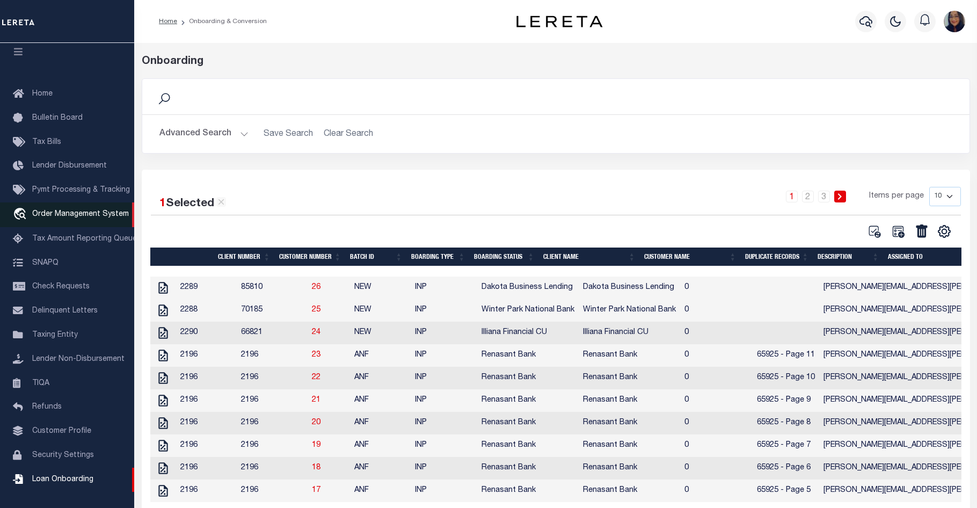
click at [69, 210] on span "Order Management System" at bounding box center [80, 214] width 97 height 8
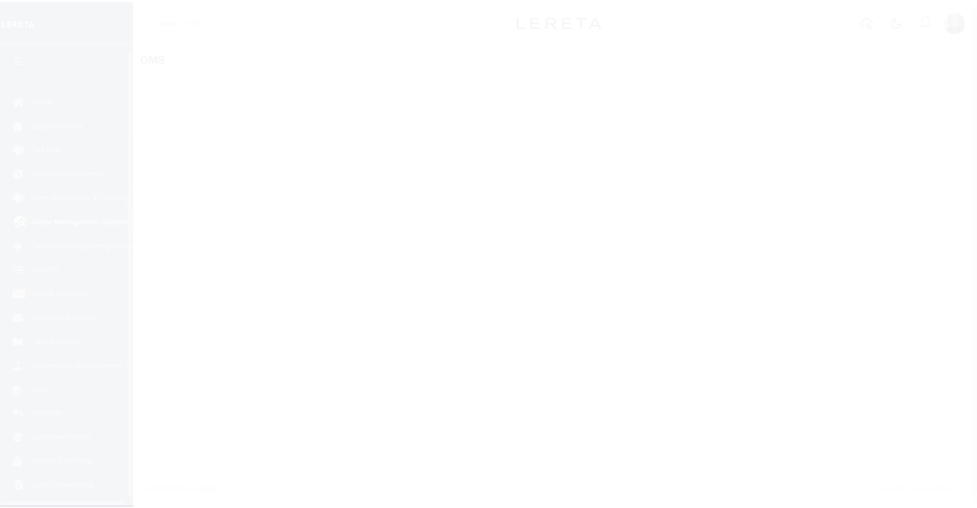
scroll to position [15, 0]
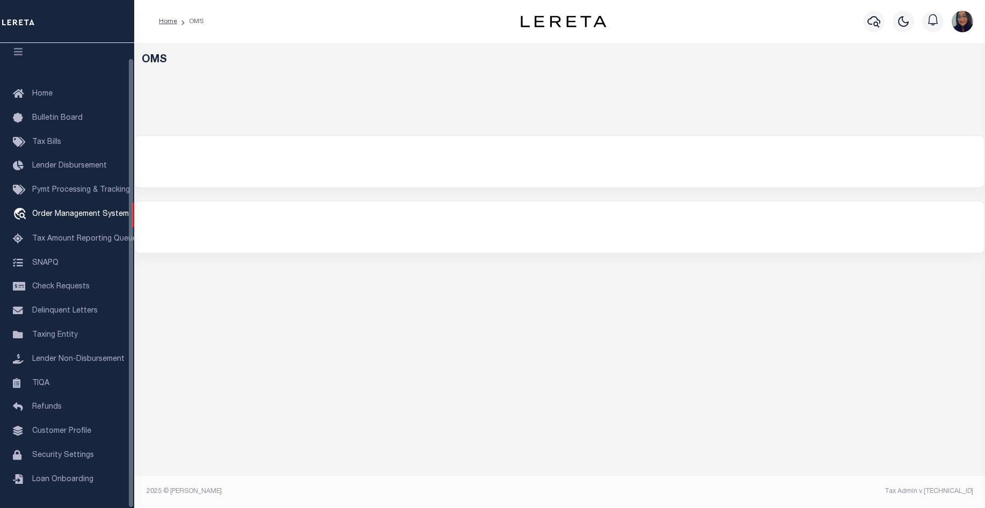
select select "66821"
select select
select select "200"
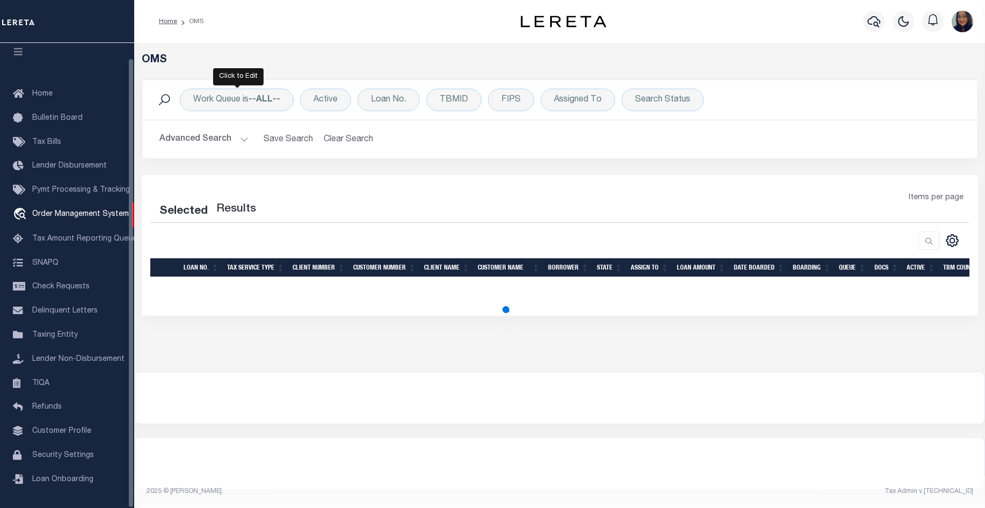
select select "200"
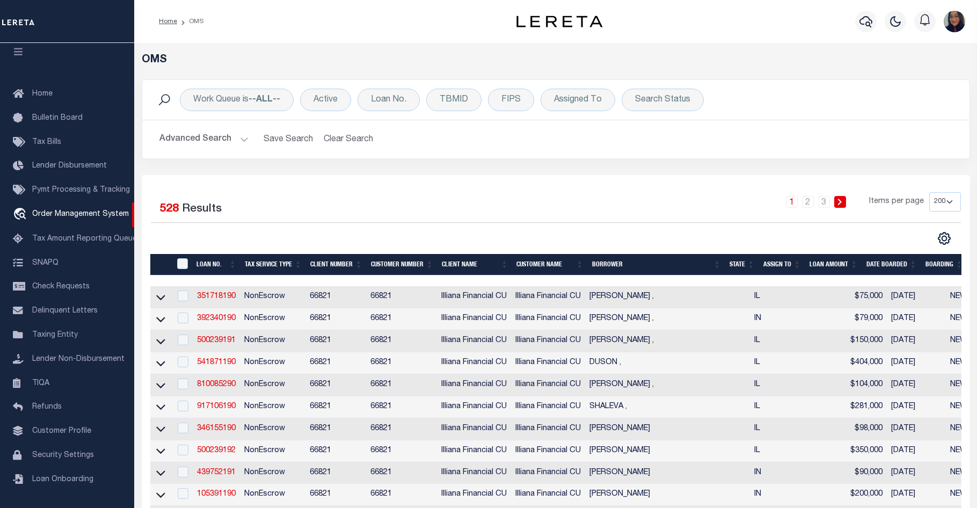
click at [234, 142] on button "Advanced Search" at bounding box center [203, 139] width 89 height 21
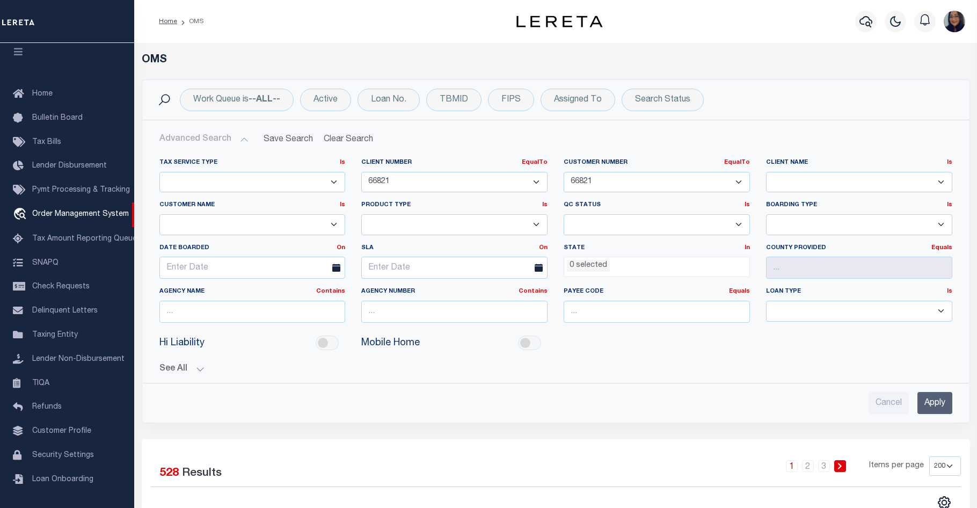
drag, startPoint x: 412, startPoint y: 182, endPoint x: 359, endPoint y: 181, distance: 53.7
click at [360, 181] on div "Client Number EqualTo Is Contains 1011 1012 1013 1014 1019 1042 1049 1052 1053 …" at bounding box center [454, 179] width 202 height 42
select select "85810"
click at [361, 172] on select "1011 1012 1013 1014 1019 1042 1049 1052 1053 1055 1058 1061 1063 1064 1065 1069…" at bounding box center [454, 182] width 186 height 21
click at [737, 179] on select "1011 1012 1013 1014 1019 1042 1049 1052 1053 1055 1058 1061 1063 1064 1065 1069…" at bounding box center [657, 182] width 186 height 21
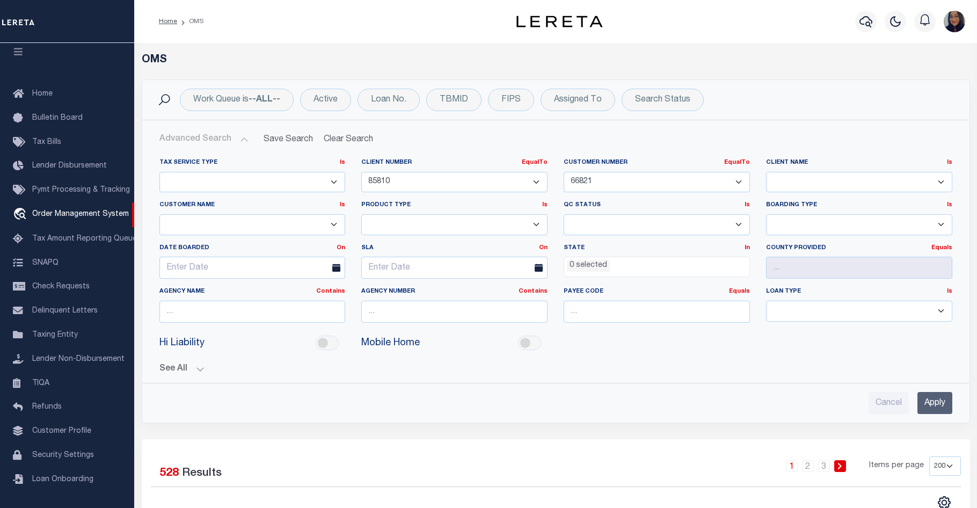
drag, startPoint x: 633, startPoint y: 184, endPoint x: 530, endPoint y: 180, distance: 103.1
click at [530, 180] on div "Tax Service Type Is Is Contains Escrow NonEscrow Client Number EqualTo Is Conta…" at bounding box center [555, 244] width 809 height 173
click at [604, 184] on select "1011 1012 1013 1014 1019 1042 1049 1052 1053 1055 1058 1061 1063 1064 1065 1069…" at bounding box center [657, 182] width 186 height 21
select select "85810"
click at [564, 172] on select "1011 1012 1013 1014 1019 1042 1049 1052 1053 1055 1058 1061 1063 1064 1065 1069…" at bounding box center [657, 182] width 186 height 21
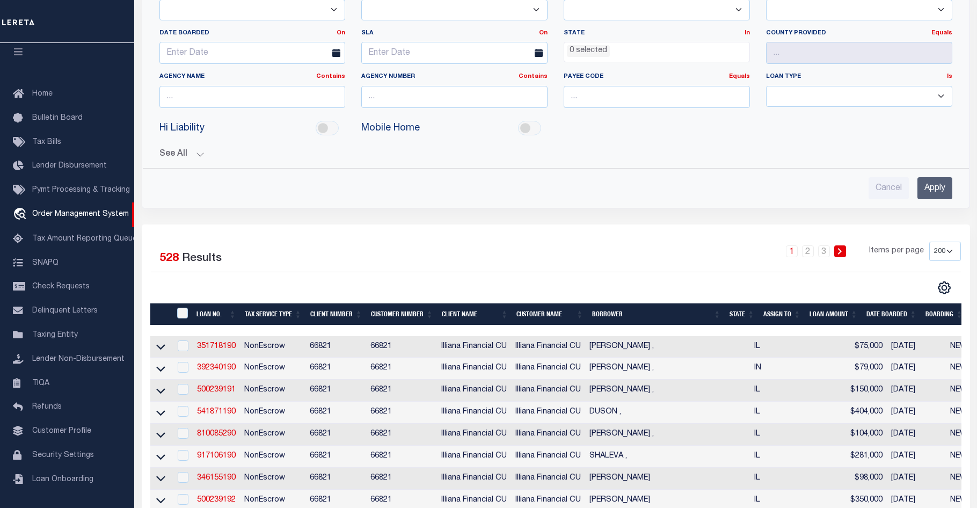
scroll to position [268, 0]
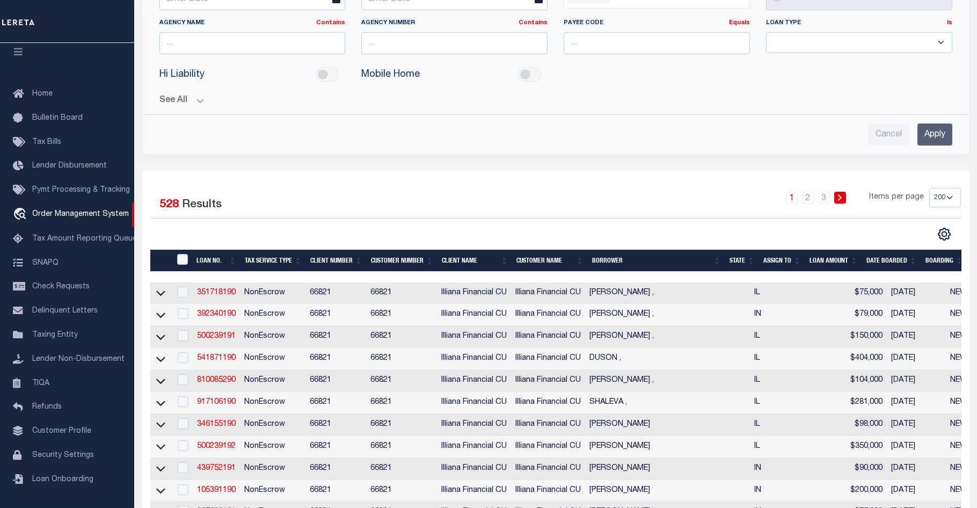
click at [931, 129] on input "Apply" at bounding box center [934, 134] width 35 height 22
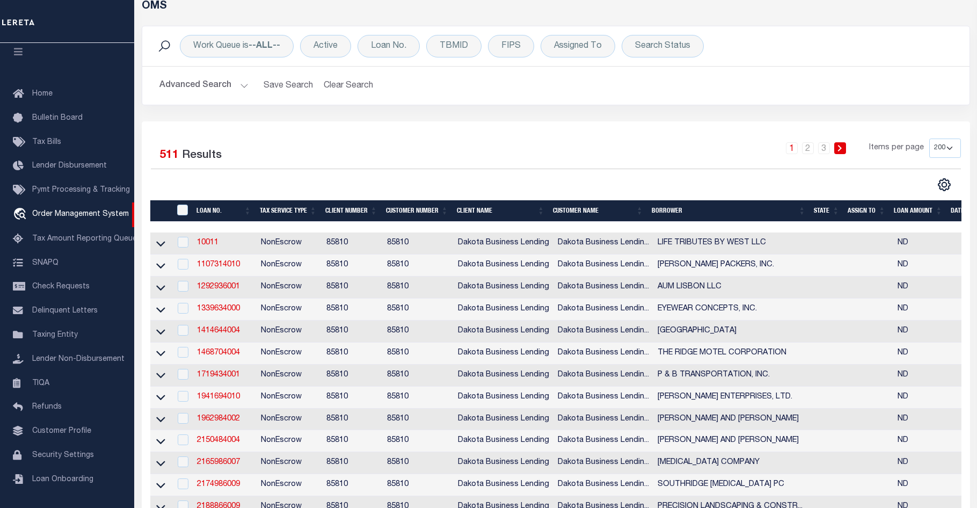
scroll to position [0, 0]
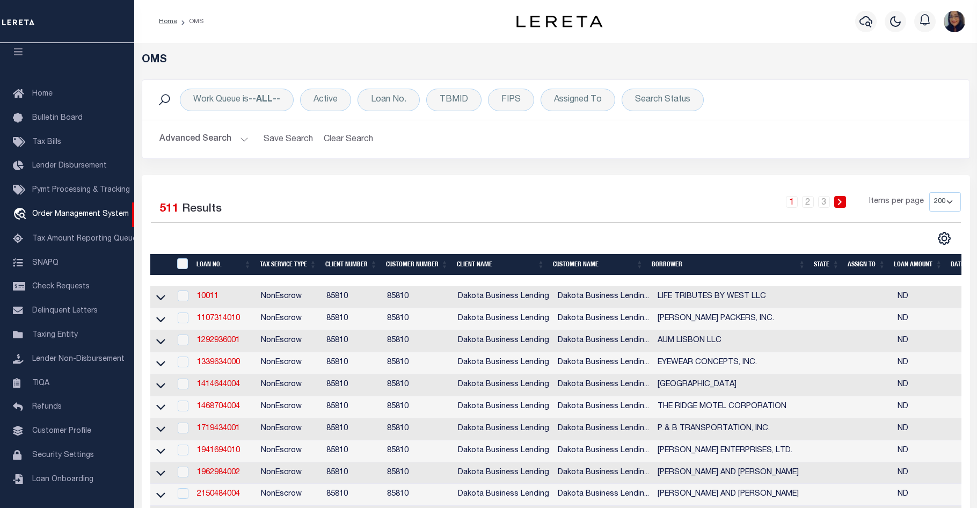
click at [216, 142] on button "Advanced Search" at bounding box center [203, 139] width 89 height 21
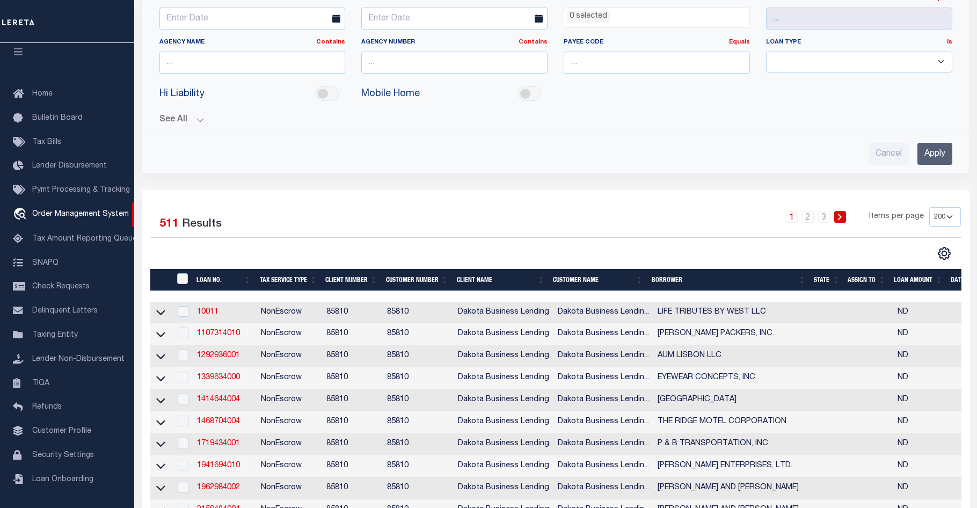
scroll to position [215, 0]
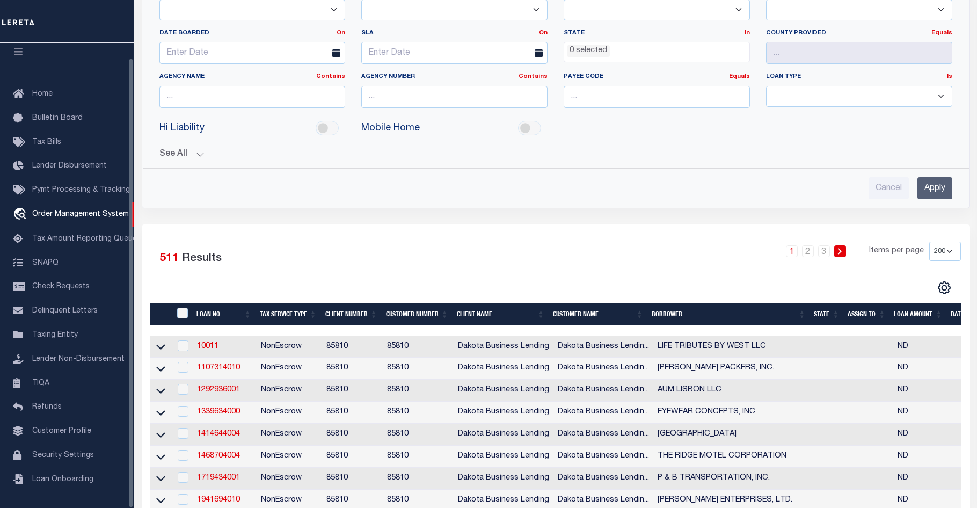
click at [426, 250] on div "1 2 3 Items per page 10 25 50 100 200" at bounding box center [658, 256] width 603 height 28
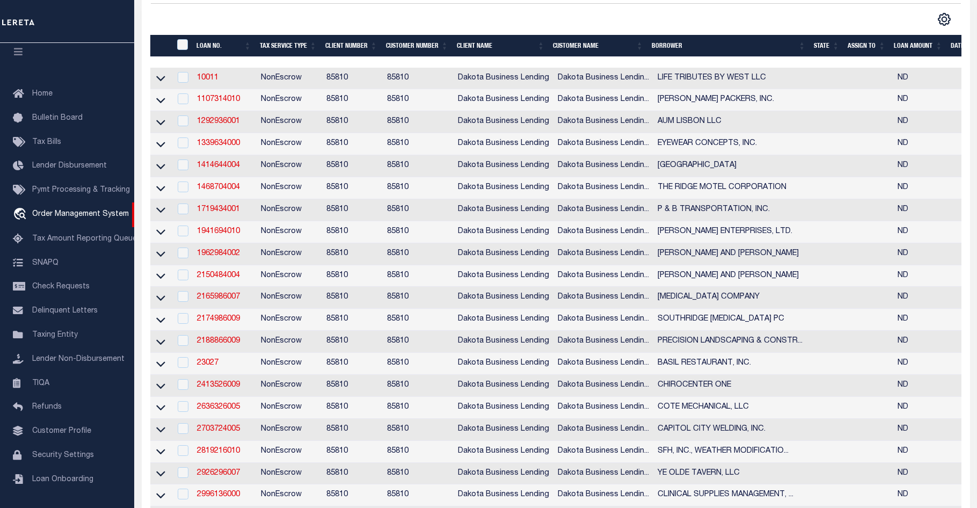
scroll to position [161, 0]
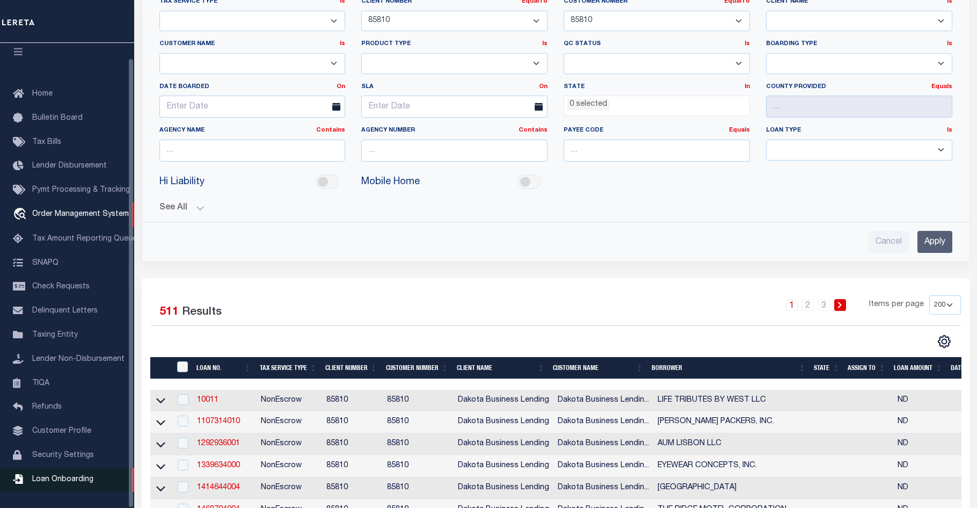
click at [59, 479] on span "Loan Onboarding" at bounding box center [62, 480] width 61 height 8
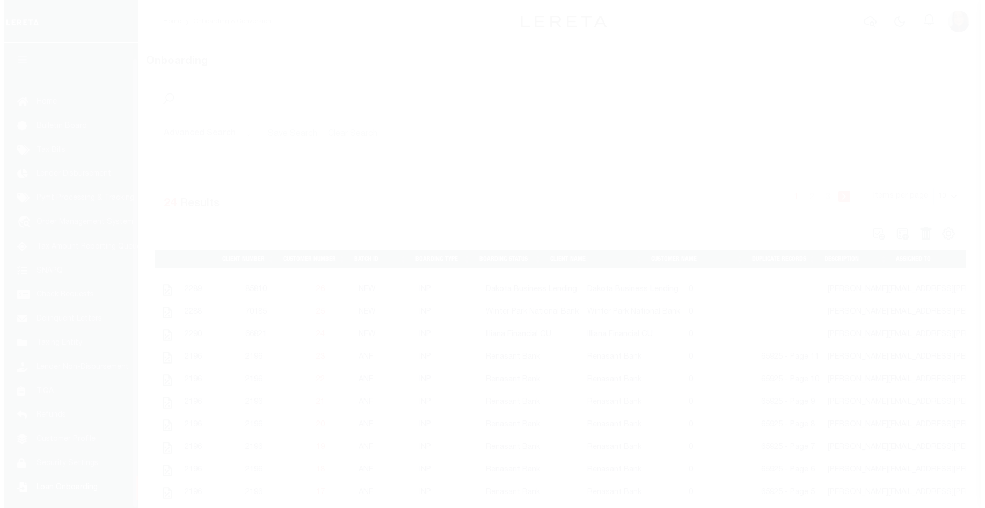
scroll to position [15, 0]
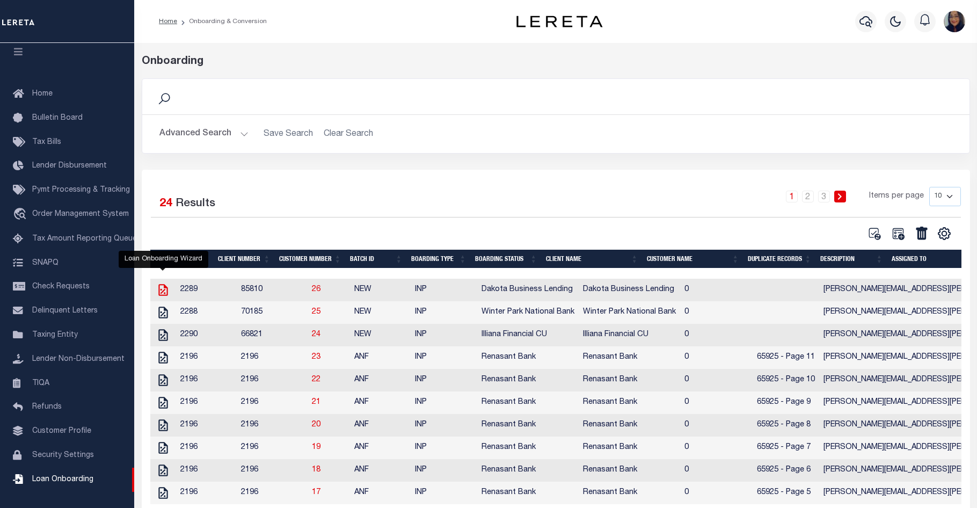
click at [162, 288] on icon "" at bounding box center [163, 290] width 14 height 14
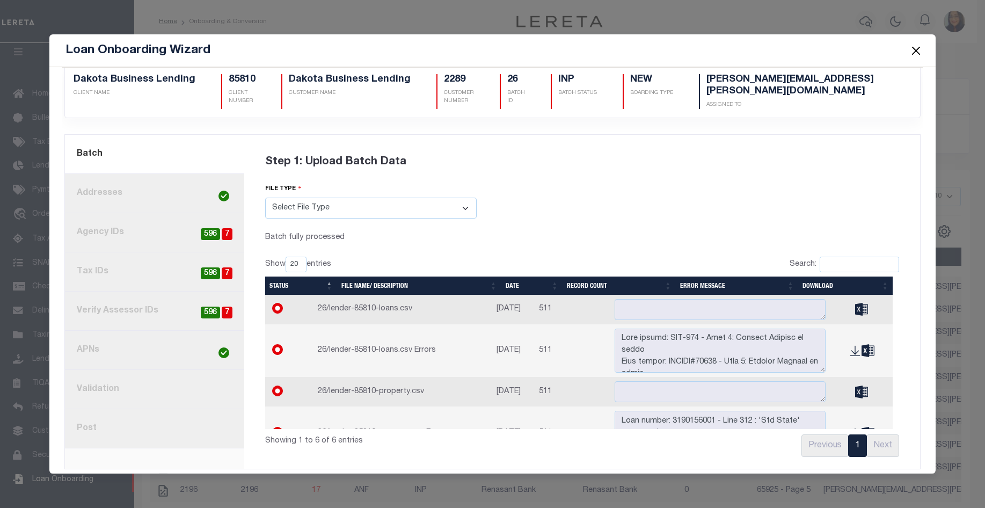
scroll to position [17, 0]
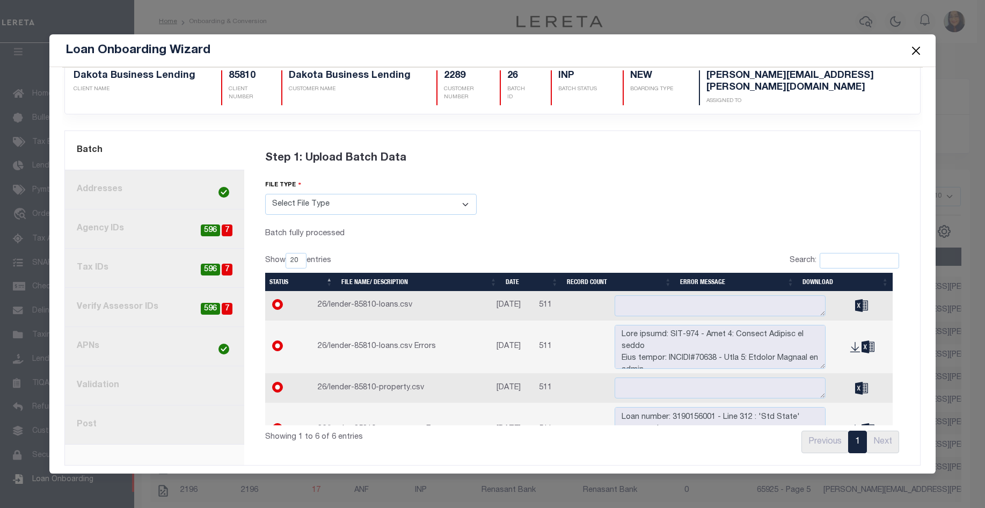
click at [153, 190] on link "2. Addresses" at bounding box center [155, 189] width 180 height 39
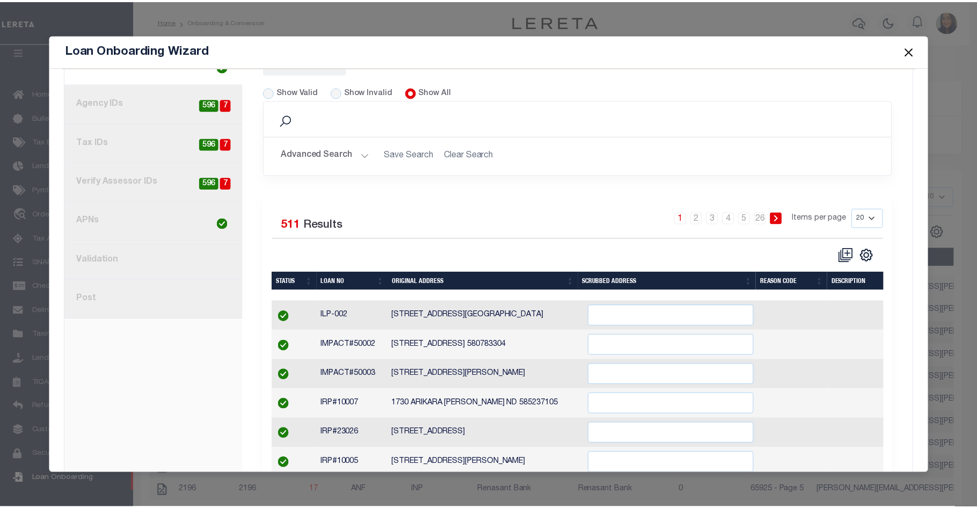
scroll to position [54, 0]
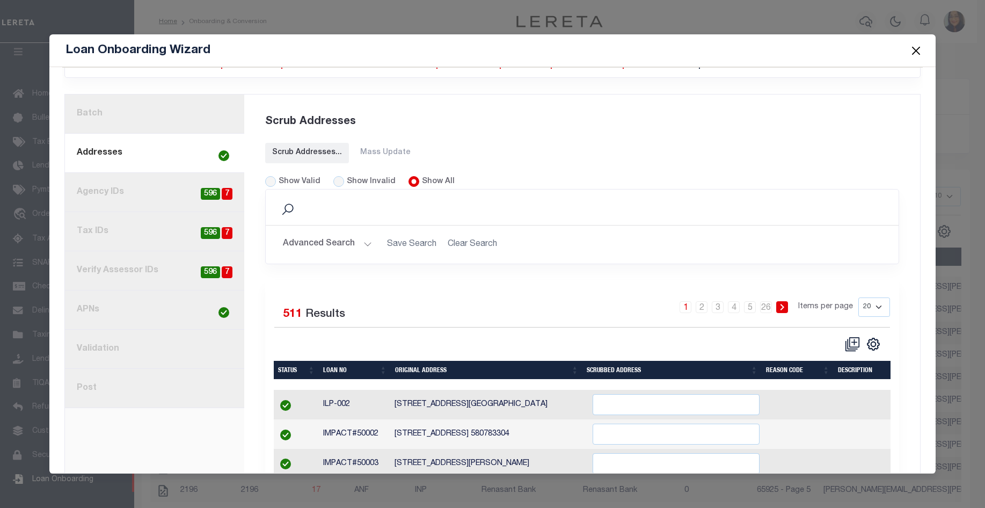
click at [917, 50] on button "Close" at bounding box center [916, 50] width 14 height 14
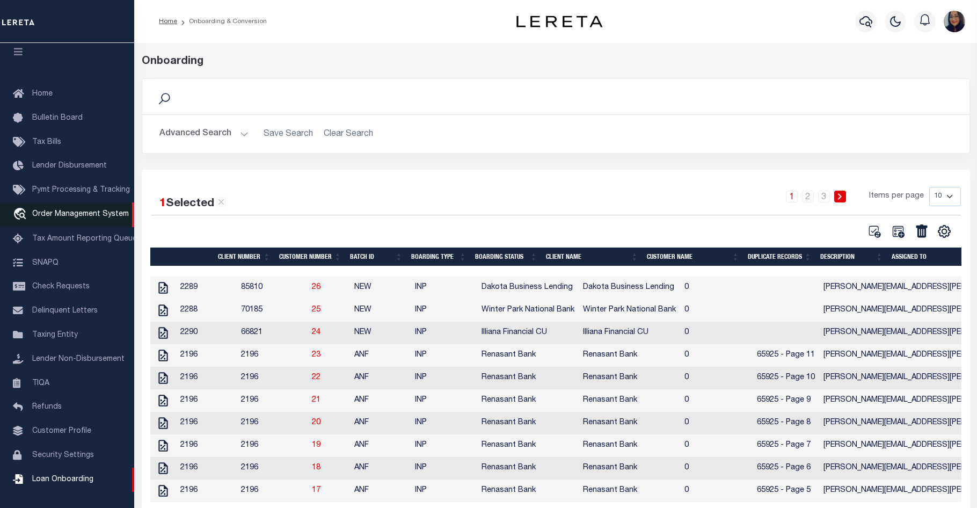
click at [76, 210] on span "Order Management System" at bounding box center [80, 214] width 97 height 8
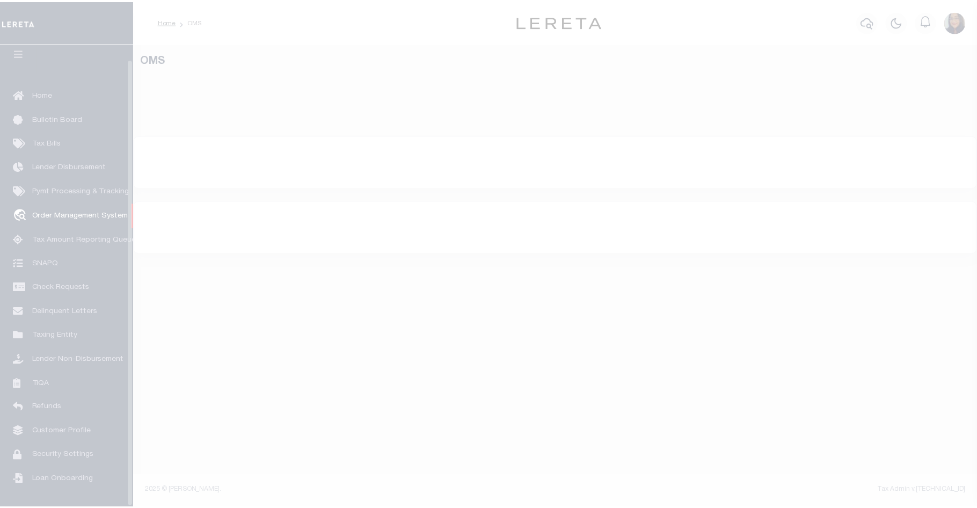
scroll to position [15, 0]
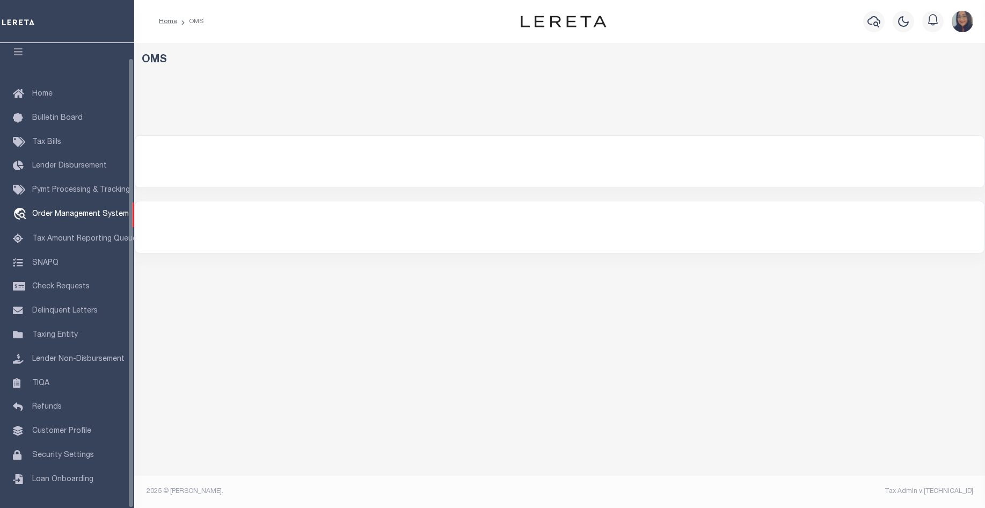
select select "85810"
select select
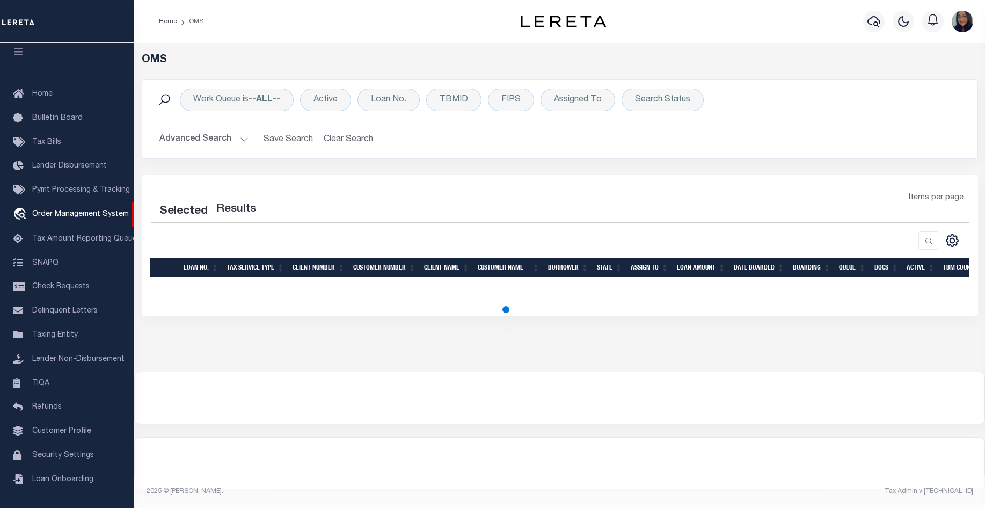
click at [218, 138] on button "Advanced Search" at bounding box center [203, 139] width 89 height 21
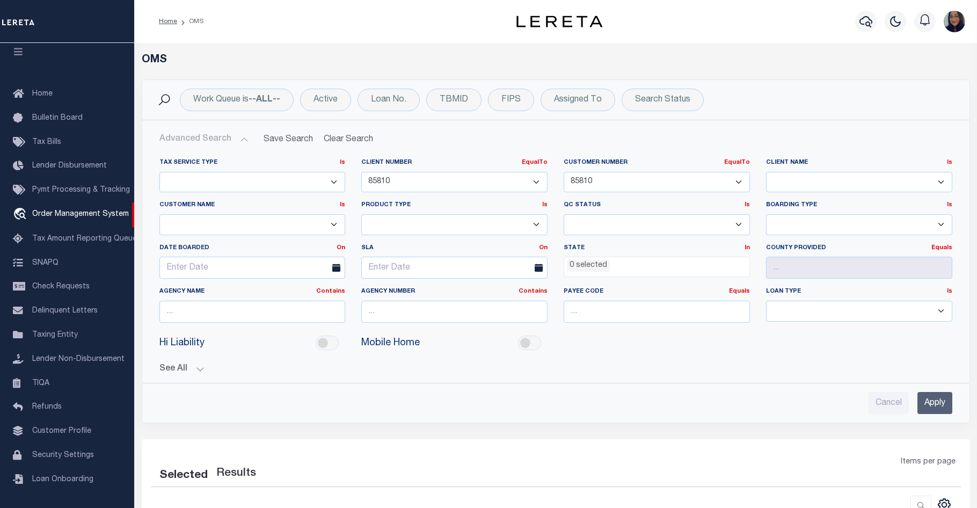
click at [940, 405] on input "Apply" at bounding box center [934, 403] width 35 height 22
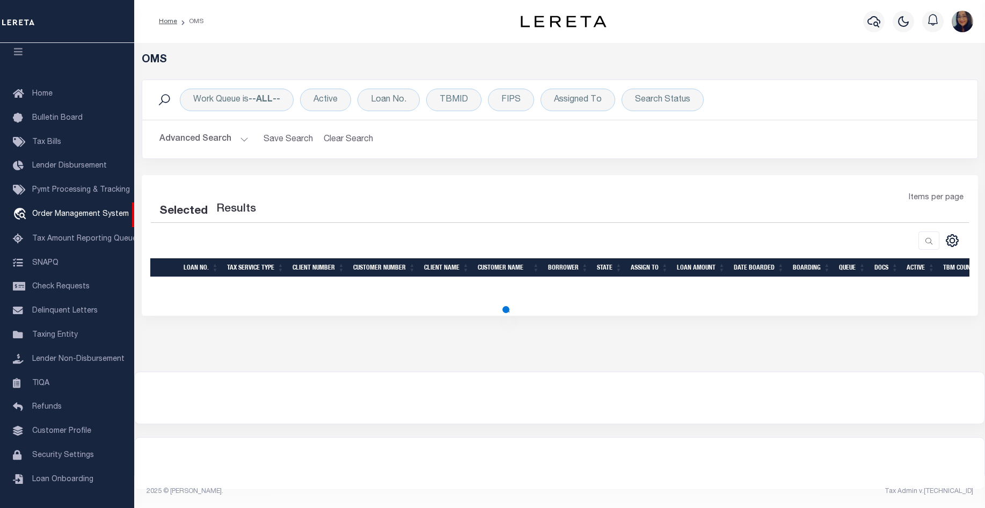
select select "200"
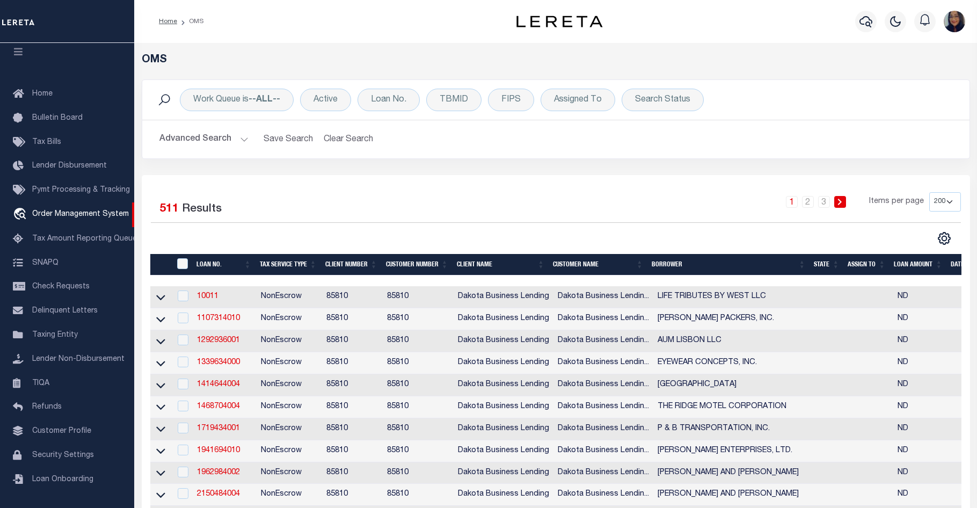
click at [233, 136] on button "Advanced Search" at bounding box center [203, 139] width 89 height 21
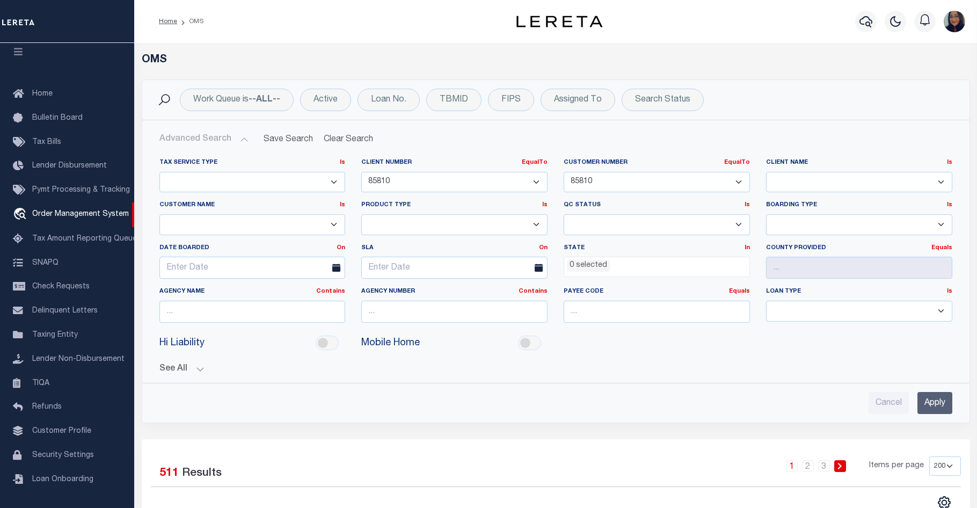
click at [421, 173] on select "1011 1012 1013 1014 1019 1042 1049 1052 1053 1055 1058 1061 1063 1064 1065 1069…" at bounding box center [454, 182] width 186 height 21
select select "70185"
click at [361, 172] on select "1011 1012 1013 1014 1019 1042 1049 1052 1053 1055 1058 1061 1063 1064 1065 1069…" at bounding box center [454, 182] width 186 height 21
click at [619, 179] on select "1011 1012 1013 1014 1019 1042 1049 1052 1053 1055 1058 1061 1063 1064 1065 1069…" at bounding box center [657, 182] width 186 height 21
select select "70185"
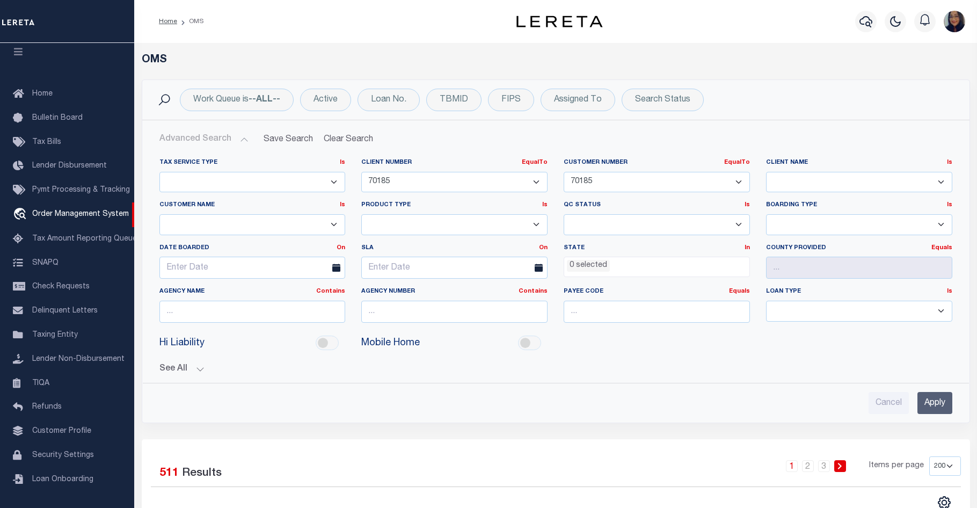
click at [564, 172] on select "1011 1012 1013 1014 1019 1042 1049 1052 1053 1055 1058 1061 1063 1064 1065 1069…" at bounding box center [657, 182] width 186 height 21
click at [929, 401] on input "Apply" at bounding box center [934, 403] width 35 height 22
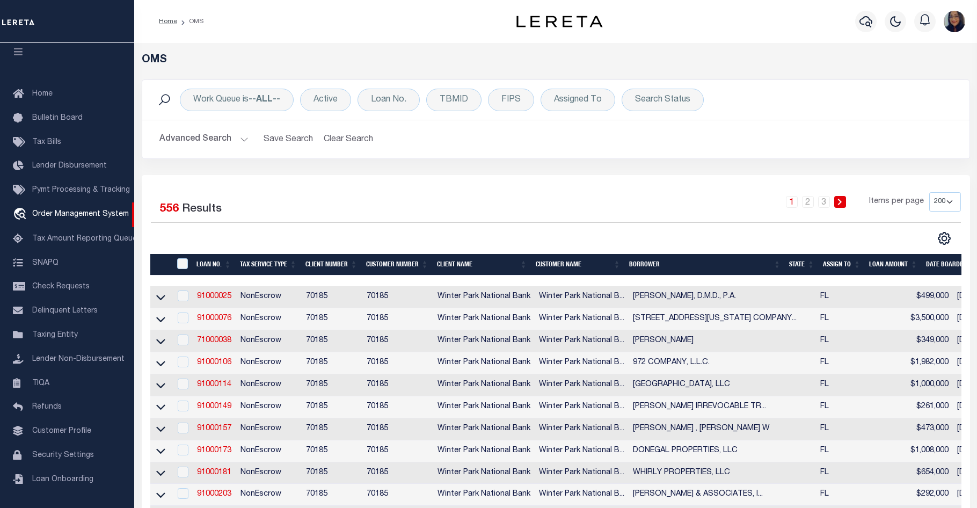
click at [390, 204] on div "1 2 3 Items per page 10 25 50 100 200" at bounding box center [658, 206] width 603 height 28
